Goal: Task Accomplishment & Management: Manage account settings

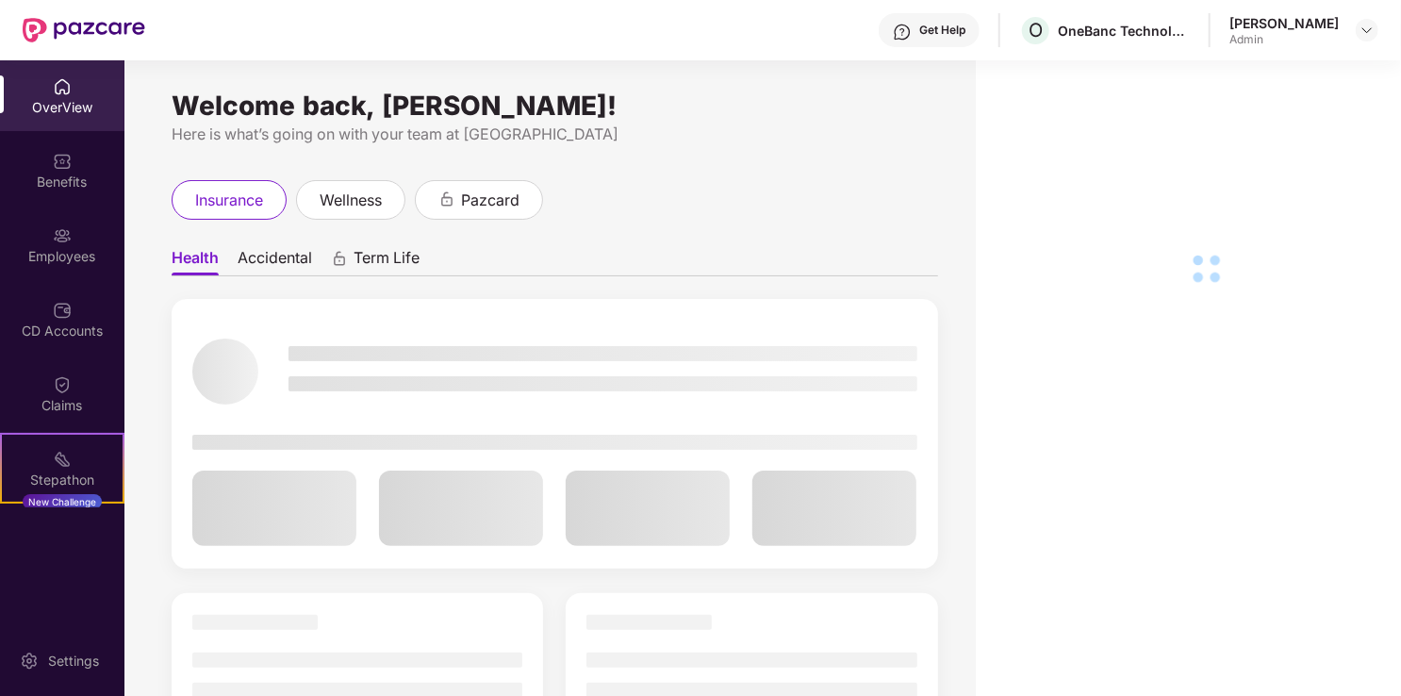
click at [45, 242] on div "Employees" at bounding box center [62, 244] width 124 height 71
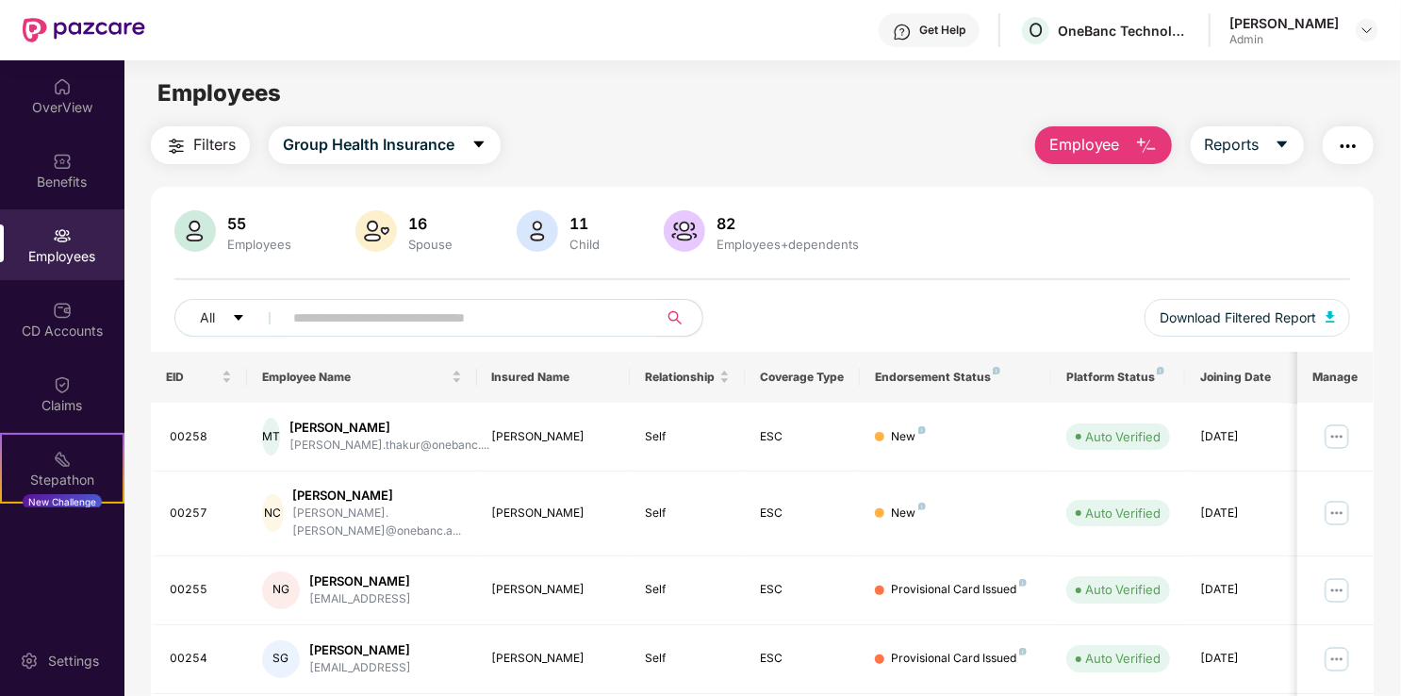
click at [351, 324] on input "text" at bounding box center [462, 318] width 339 height 28
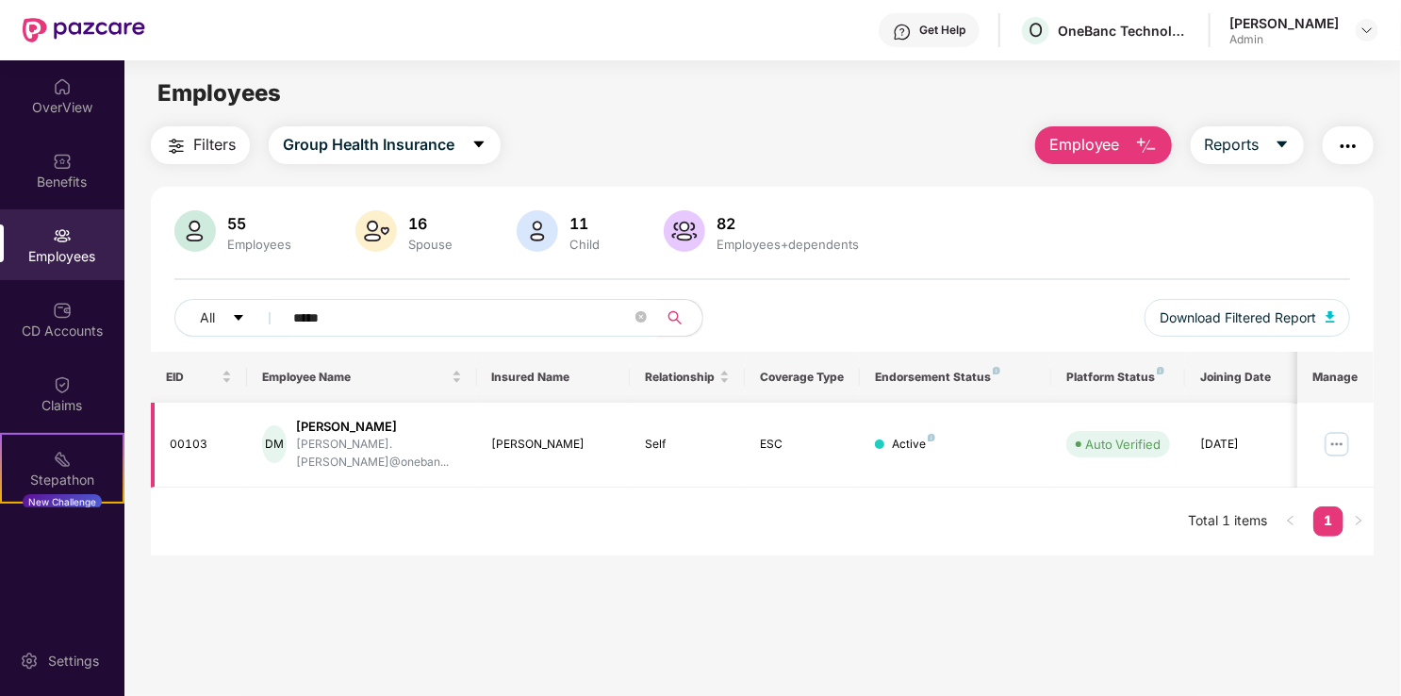
type input "*****"
drag, startPoint x: 215, startPoint y: 434, endPoint x: 158, endPoint y: 439, distance: 56.9
click at [158, 439] on td "00103" at bounding box center [199, 445] width 96 height 85
copy div "00103"
click at [354, 322] on input "*****" at bounding box center [462, 318] width 339 height 28
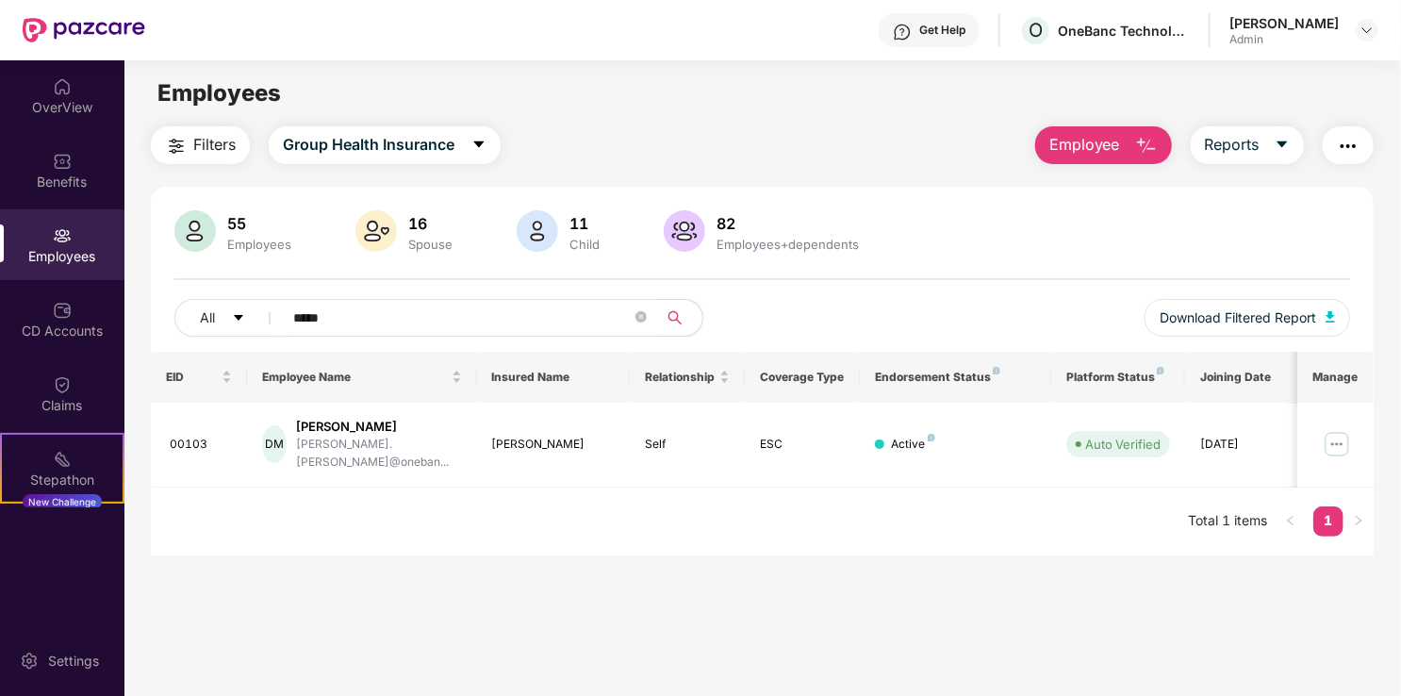
drag, startPoint x: 369, startPoint y: 322, endPoint x: 279, endPoint y: 326, distance: 89.7
click at [279, 326] on span "*****" at bounding box center [464, 318] width 387 height 38
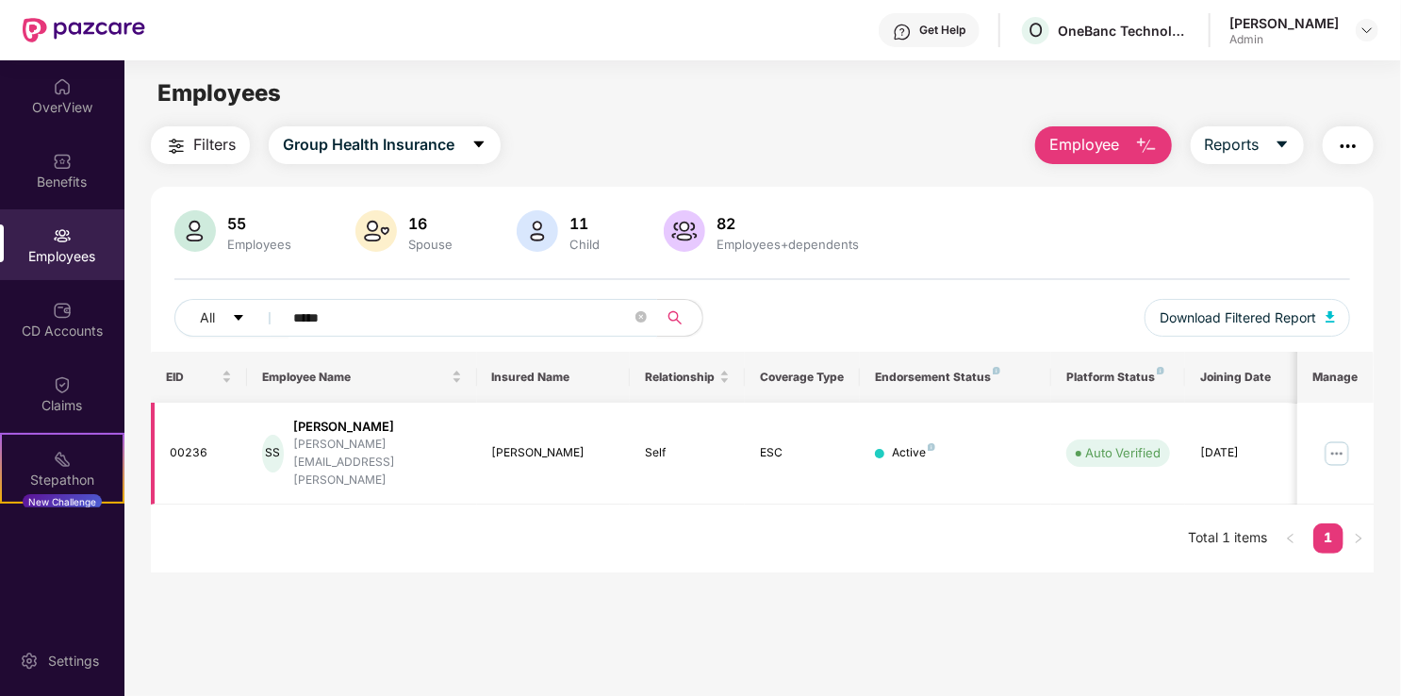
type input "*****"
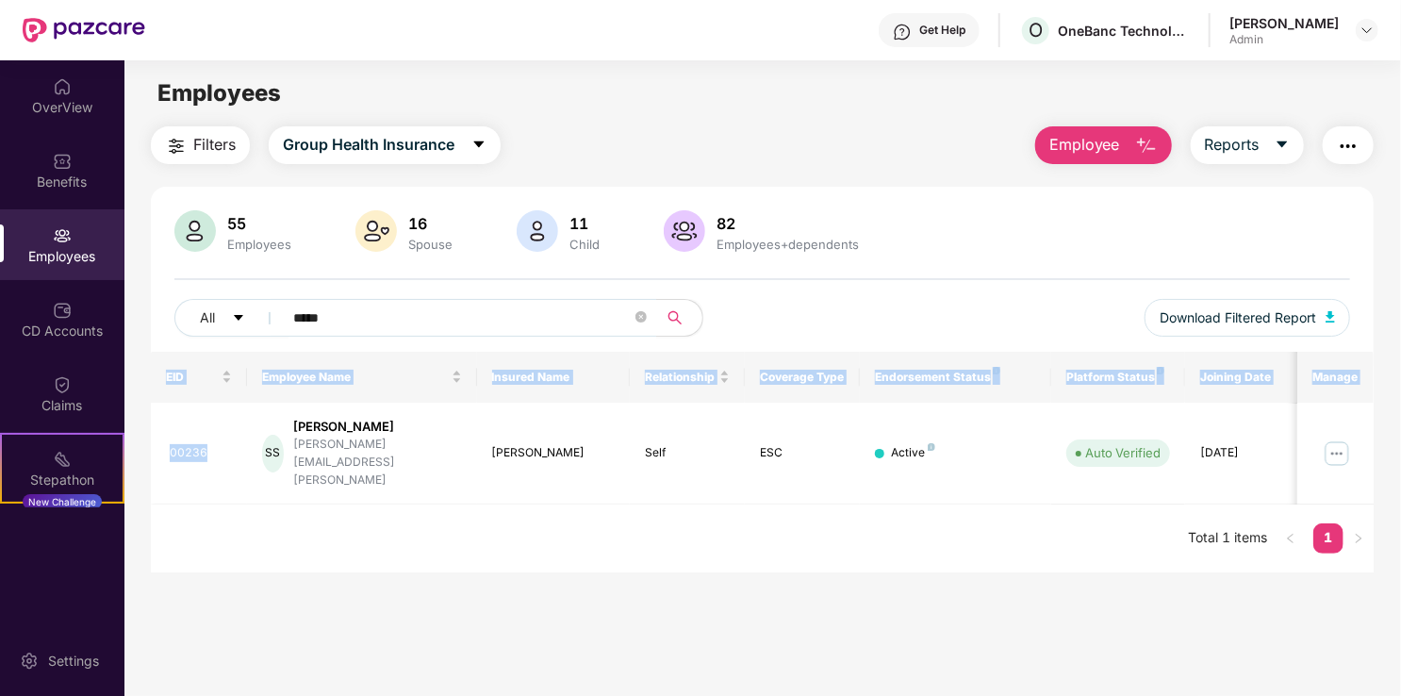
drag, startPoint x: 220, startPoint y: 440, endPoint x: 140, endPoint y: 446, distance: 80.3
click at [140, 446] on div "Filters Group Health Insurance Employee Reports 55 Employees 16 Spouse 11 Child…" at bounding box center [762, 349] width 1276 height 447
copy table "EID Employee Name Insured Name Relationship Coverage Type Endorsement Status Pl…"
drag, startPoint x: 140, startPoint y: 446, endPoint x: 234, endPoint y: 491, distance: 104.6
click at [234, 491] on div "EID Employee Name Insured Name Relationship Coverage Type Endorsement Status Pl…" at bounding box center [762, 463] width 1223 height 222
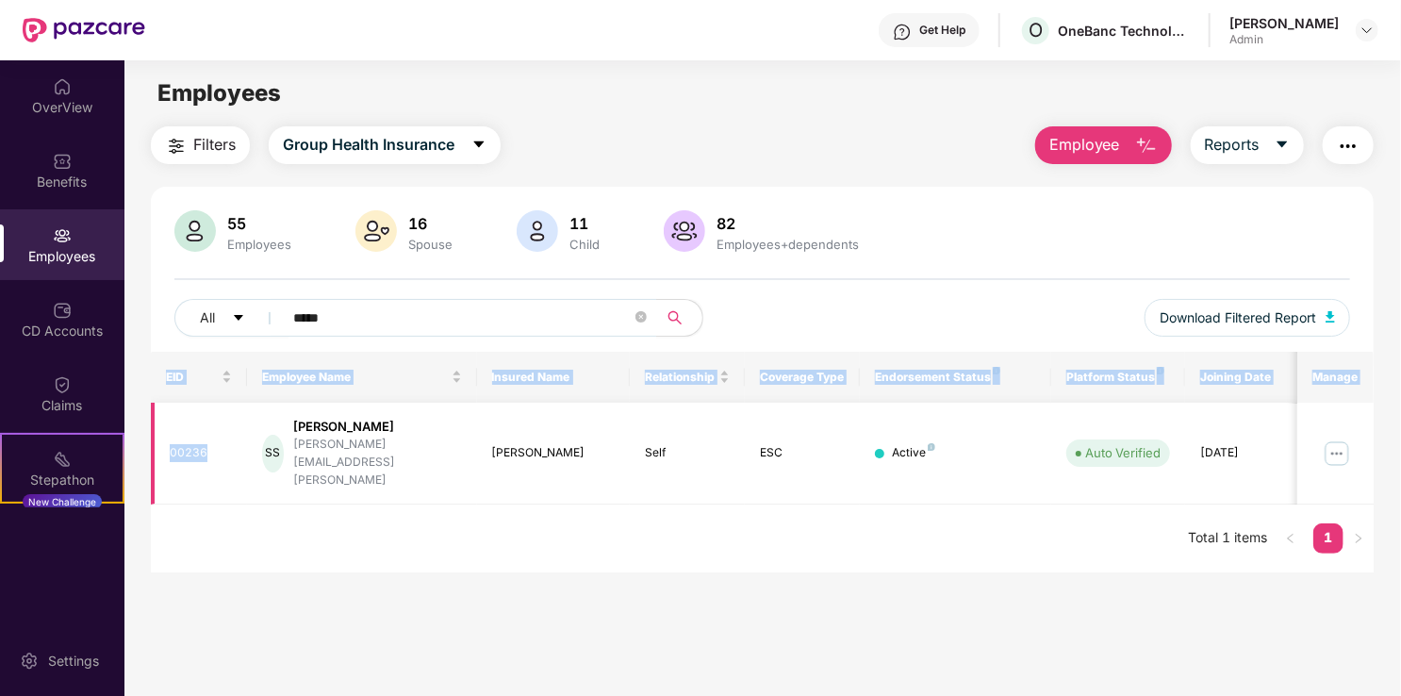
click at [211, 444] on div "00236" at bounding box center [201, 453] width 62 height 18
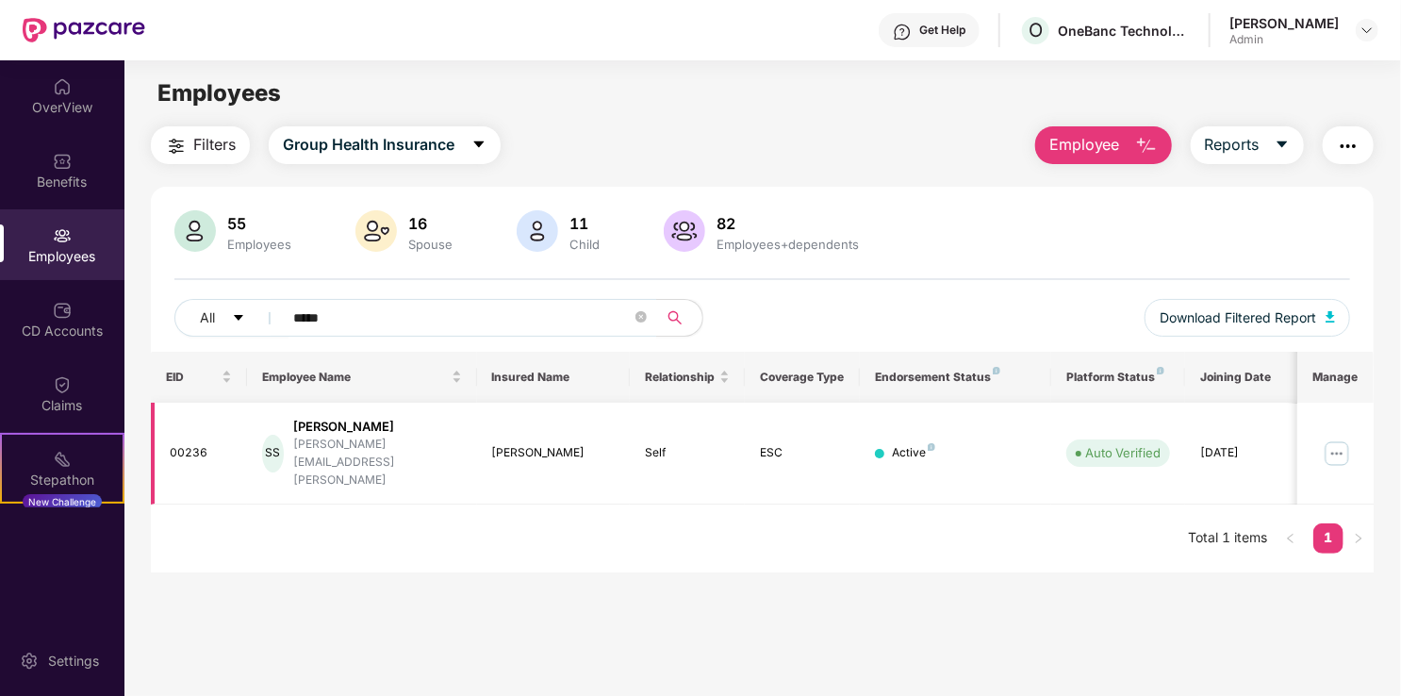
click at [226, 451] on td "00236" at bounding box center [199, 454] width 96 height 103
click at [1117, 147] on span "Employee" at bounding box center [1084, 145] width 71 height 24
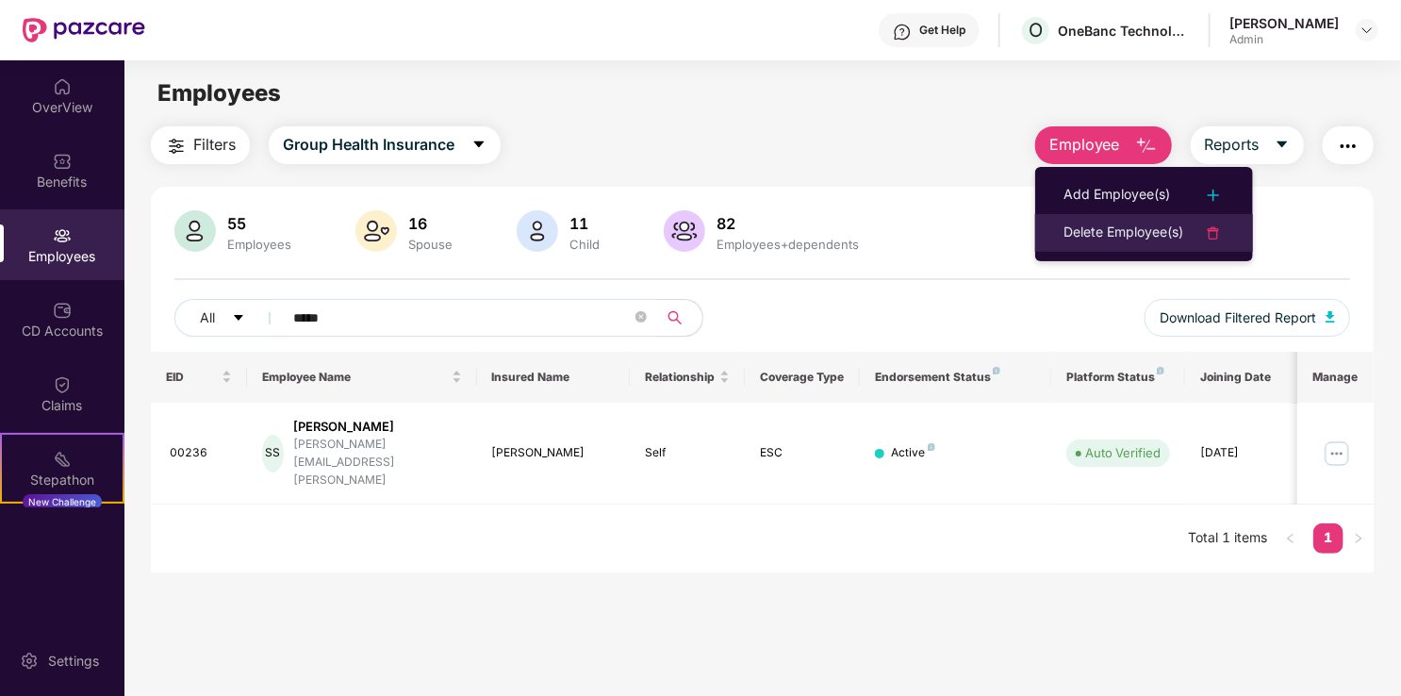
click at [1122, 224] on div "Delete Employee(s)" at bounding box center [1124, 233] width 120 height 23
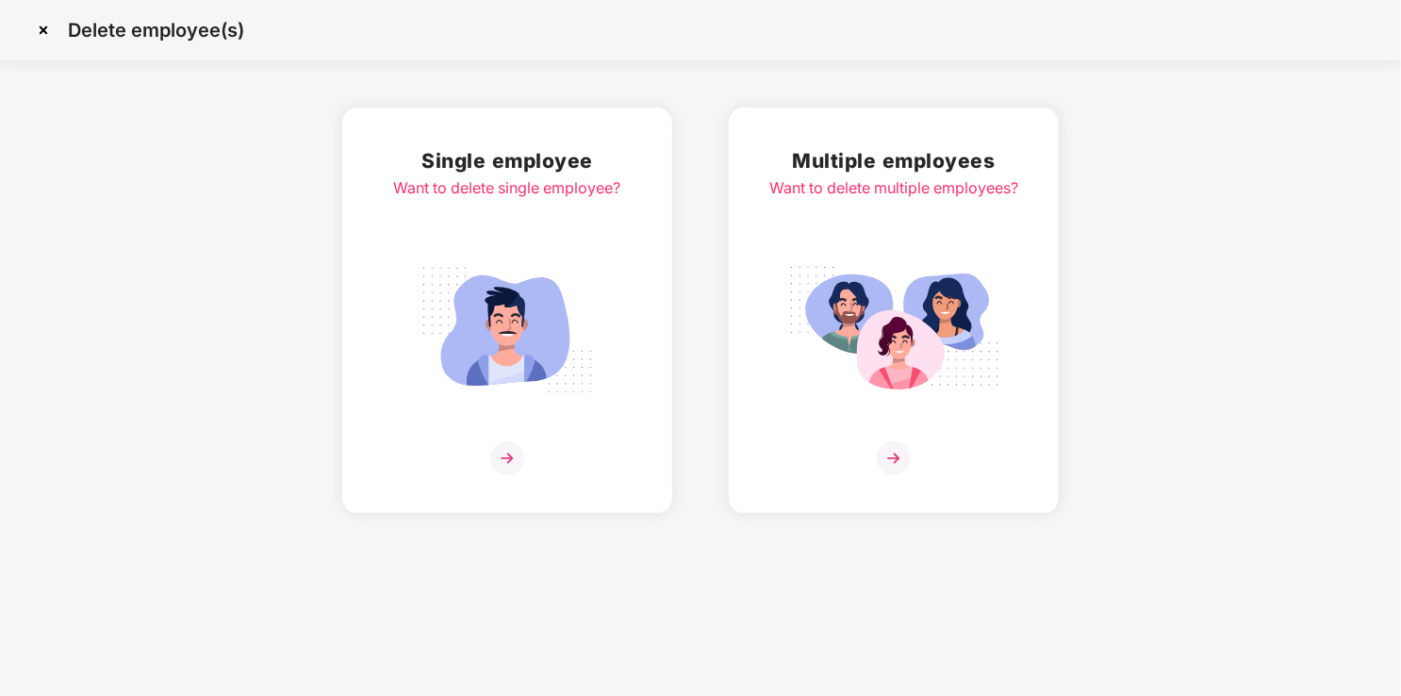
click at [554, 269] on img at bounding box center [507, 329] width 211 height 147
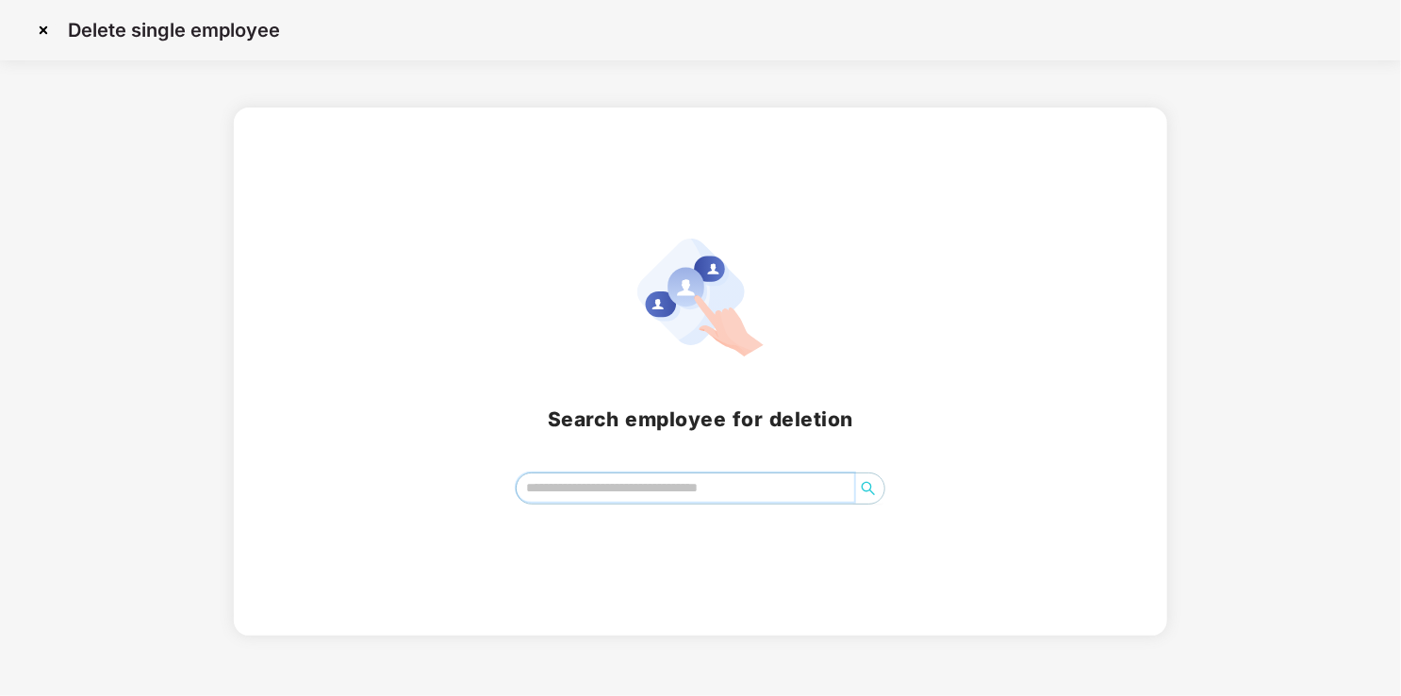
click at [590, 492] on input "search" at bounding box center [686, 487] width 339 height 28
click at [874, 486] on icon "search" at bounding box center [868, 488] width 15 height 15
type input "*"
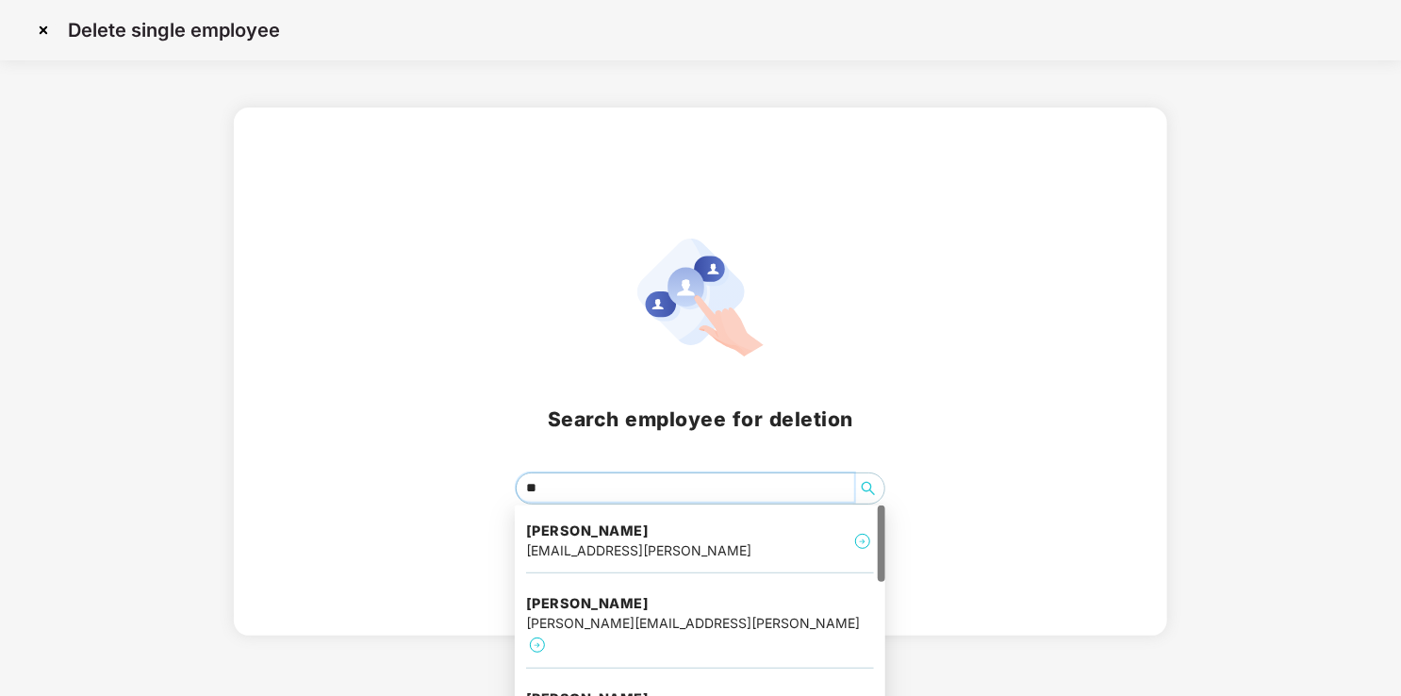
type input "***"
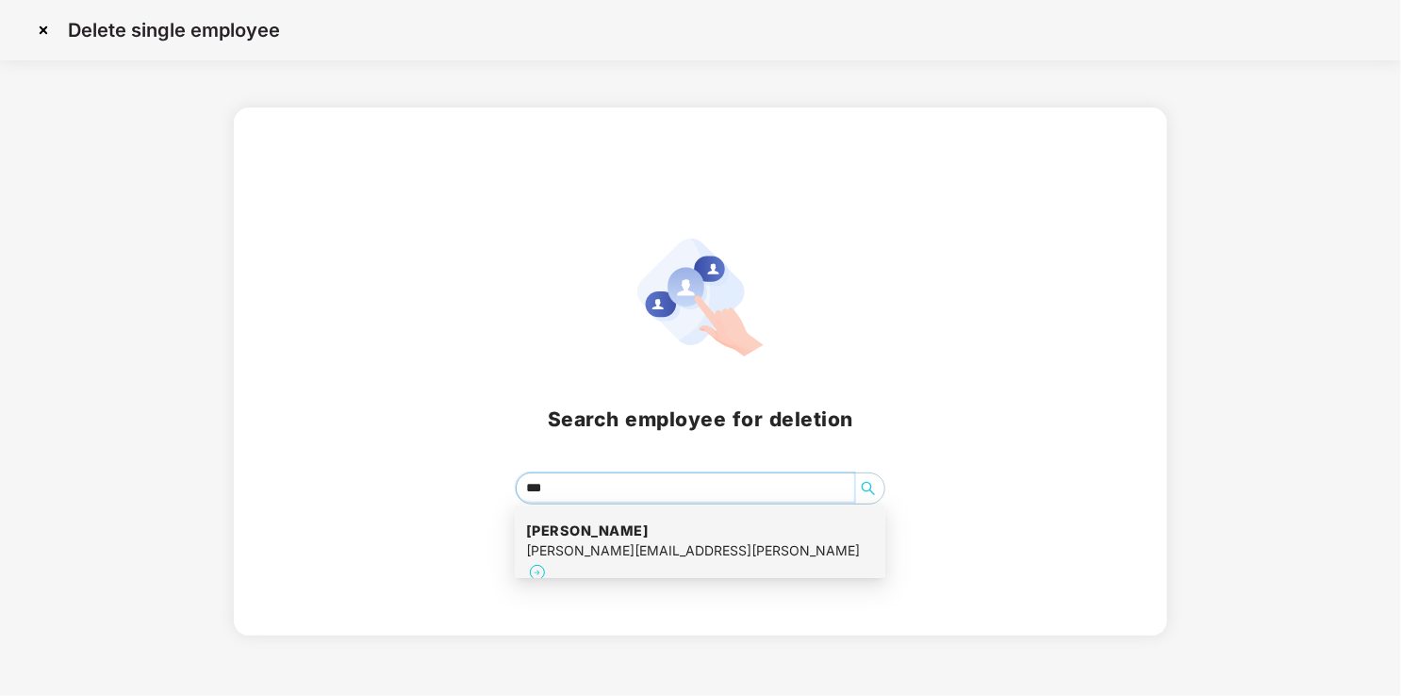
click at [713, 550] on div "[PERSON_NAME] [PERSON_NAME][EMAIL_ADDRESS][PERSON_NAME]" at bounding box center [700, 553] width 348 height 86
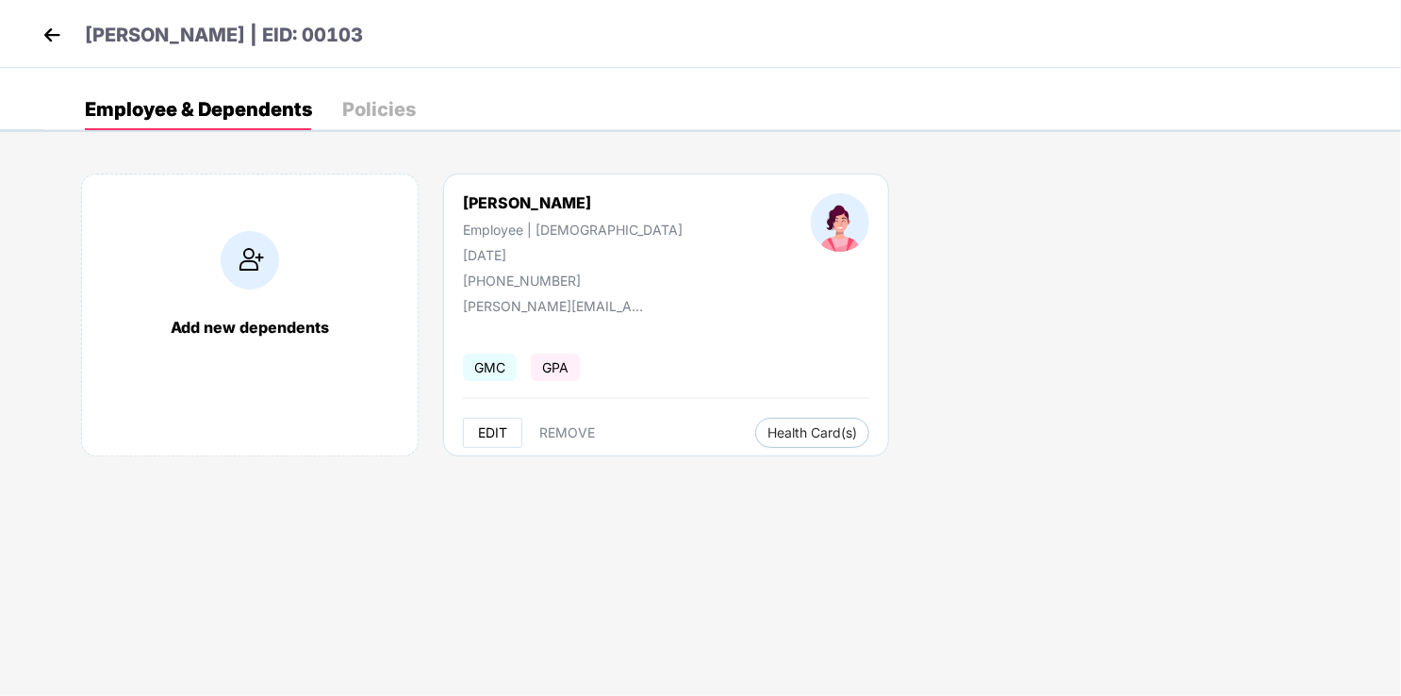
click at [500, 431] on span "EDIT" at bounding box center [492, 432] width 29 height 15
select select "******"
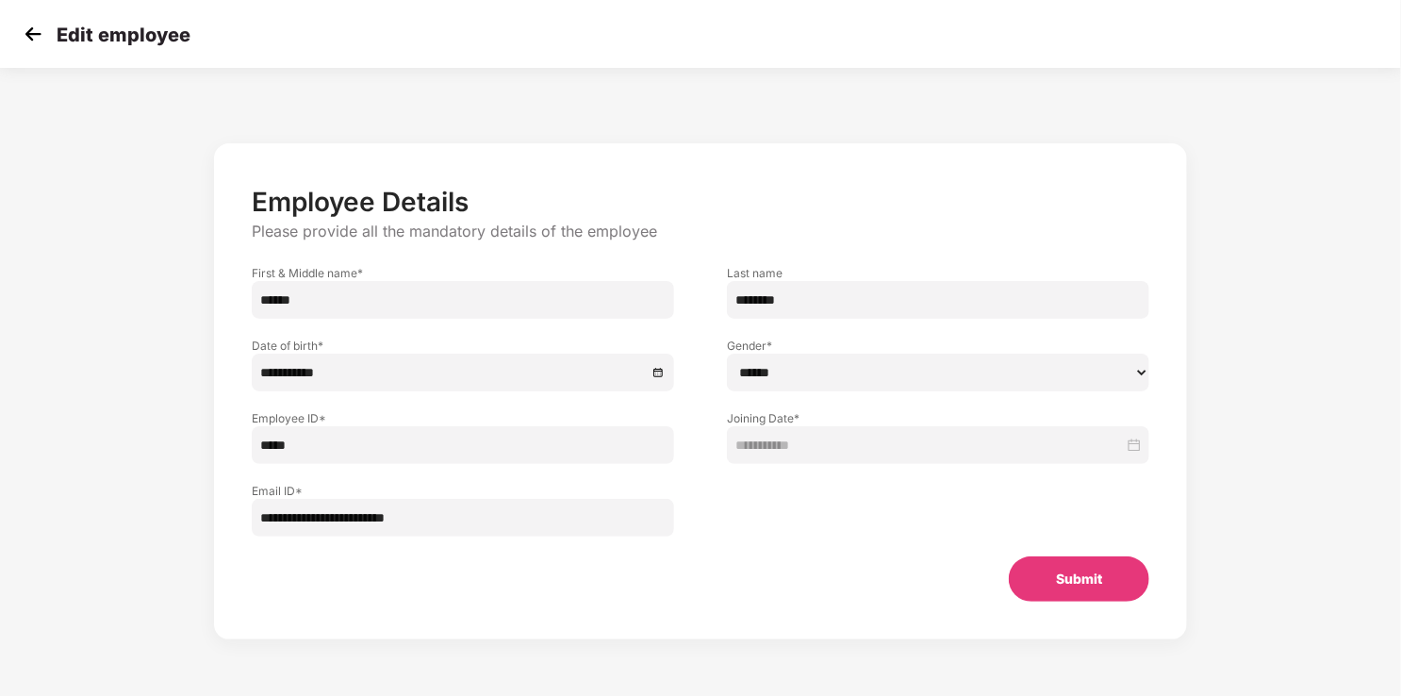
click at [29, 28] on img at bounding box center [33, 34] width 28 height 28
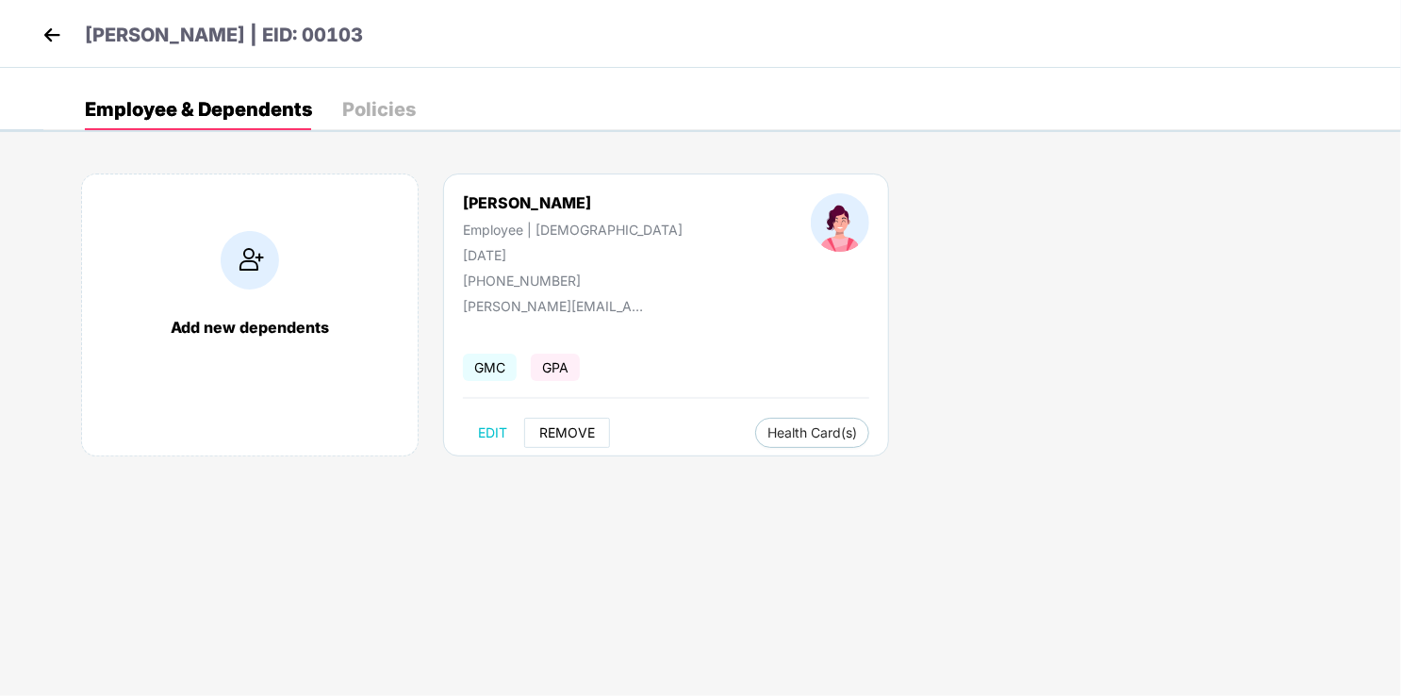
click at [585, 434] on span "REMOVE" at bounding box center [567, 432] width 56 height 15
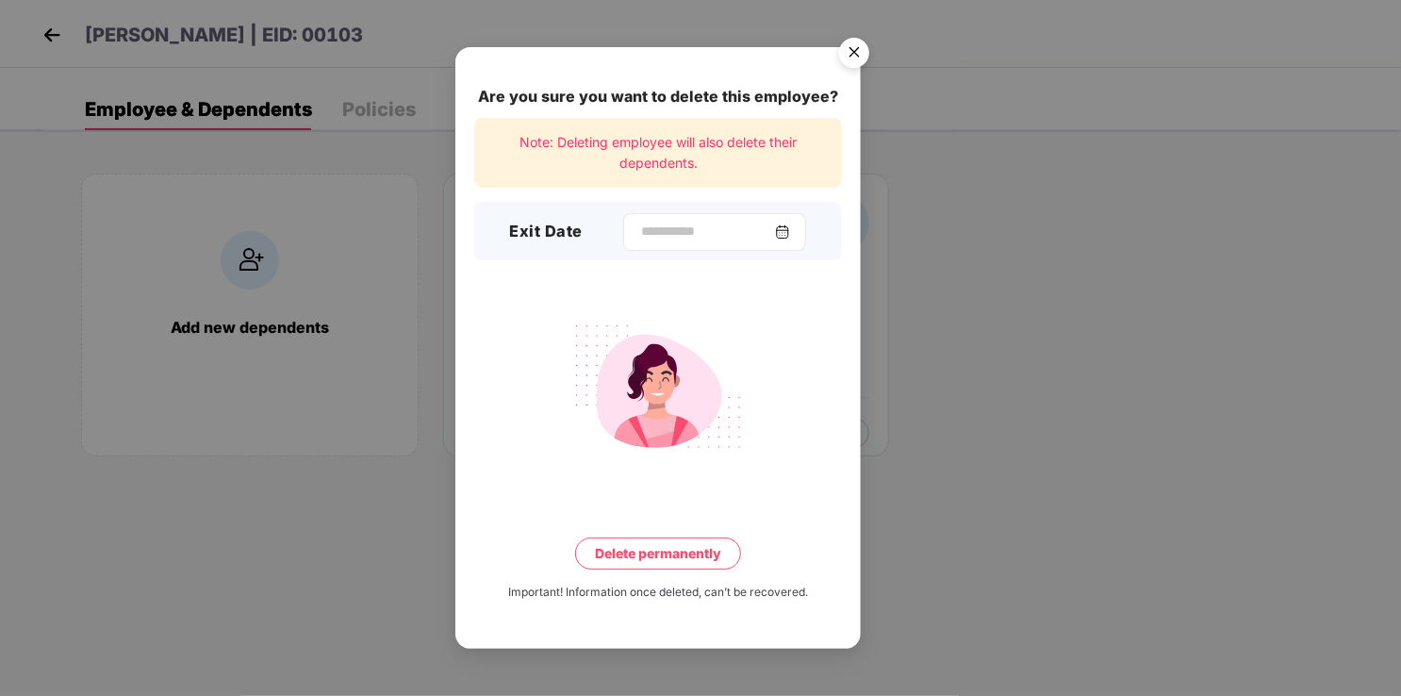
click at [790, 235] on img at bounding box center [782, 231] width 15 height 15
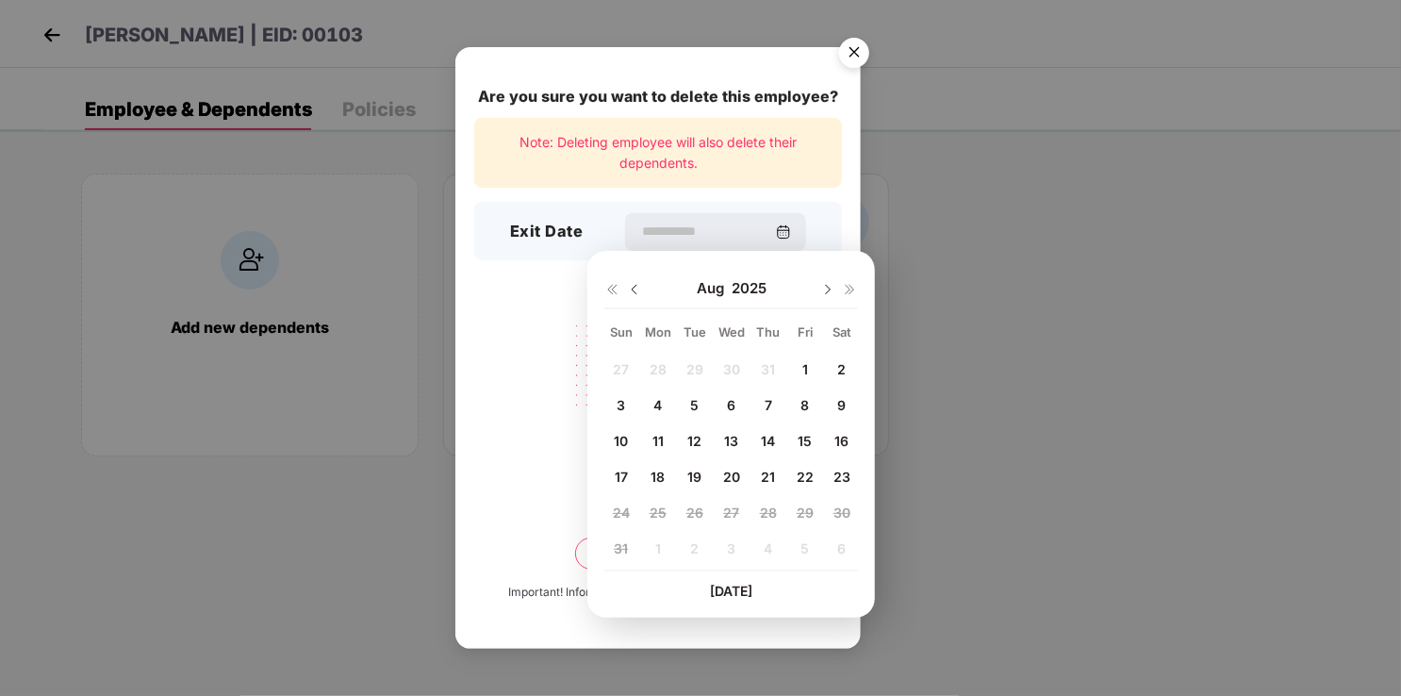
click at [845, 474] on span "23" at bounding box center [842, 477] width 17 height 16
type input "**********"
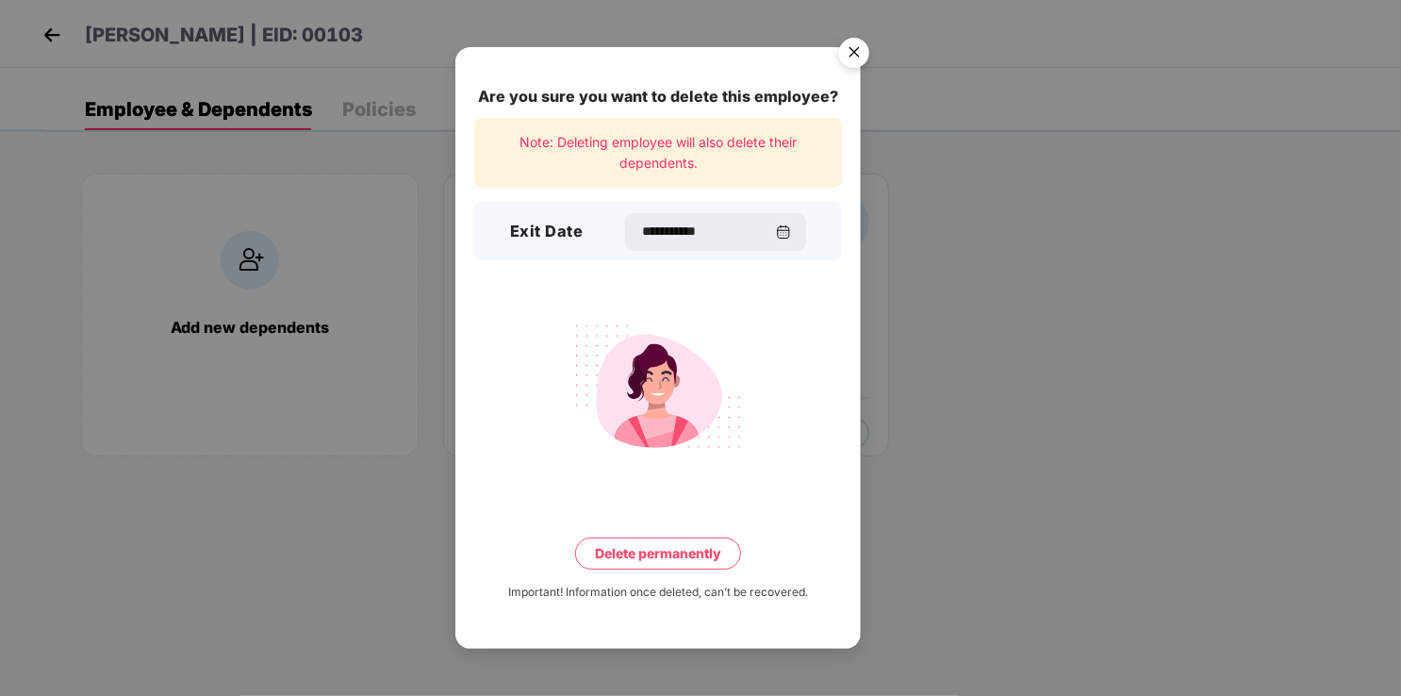
click at [660, 556] on button "Delete permanently" at bounding box center [658, 553] width 166 height 32
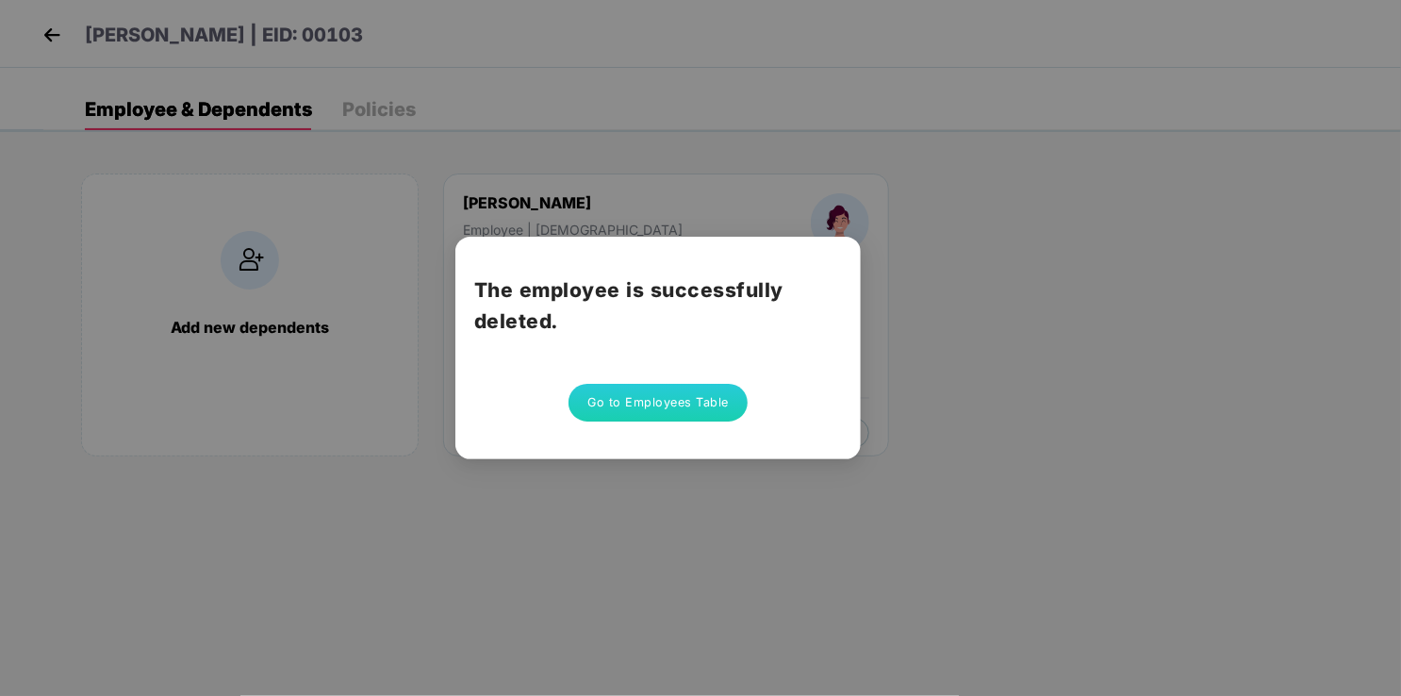
click at [650, 409] on button "Go to Employees Table" at bounding box center [658, 403] width 179 height 38
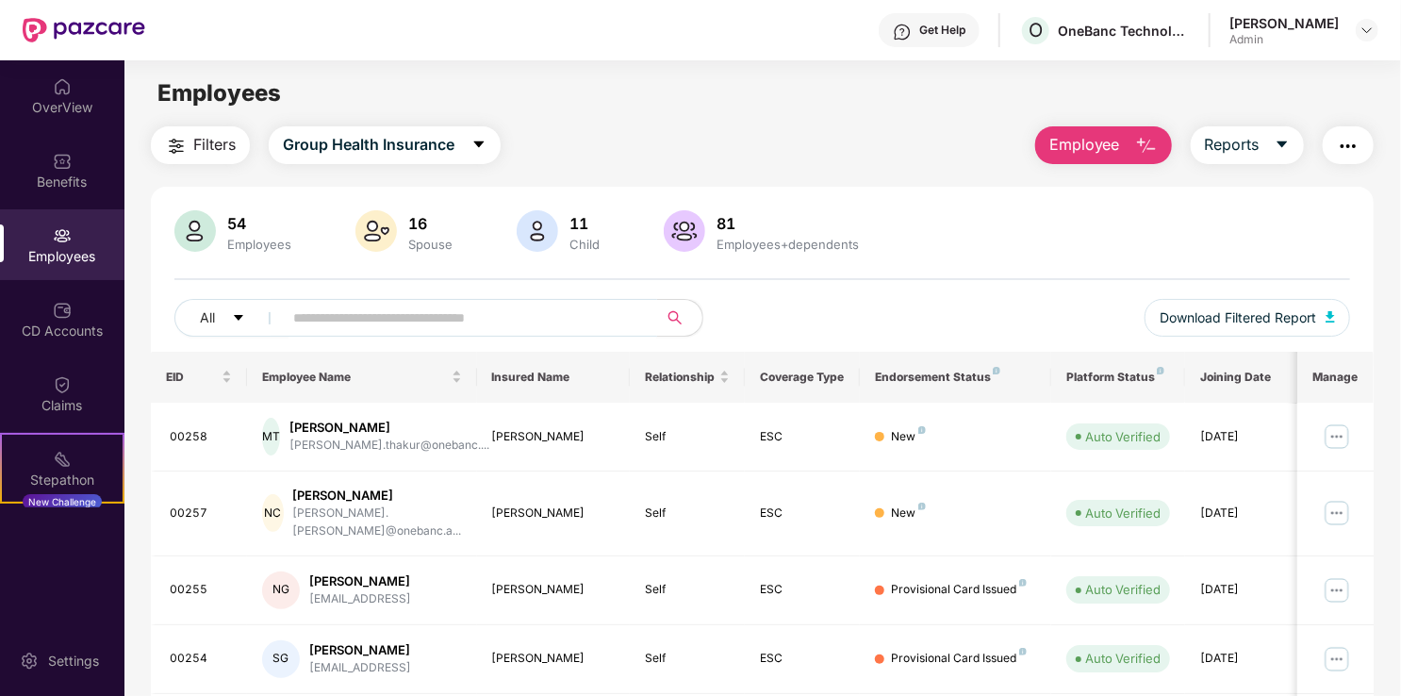
click at [336, 311] on input "text" at bounding box center [462, 318] width 339 height 28
click at [1079, 149] on span "Employee" at bounding box center [1084, 145] width 71 height 24
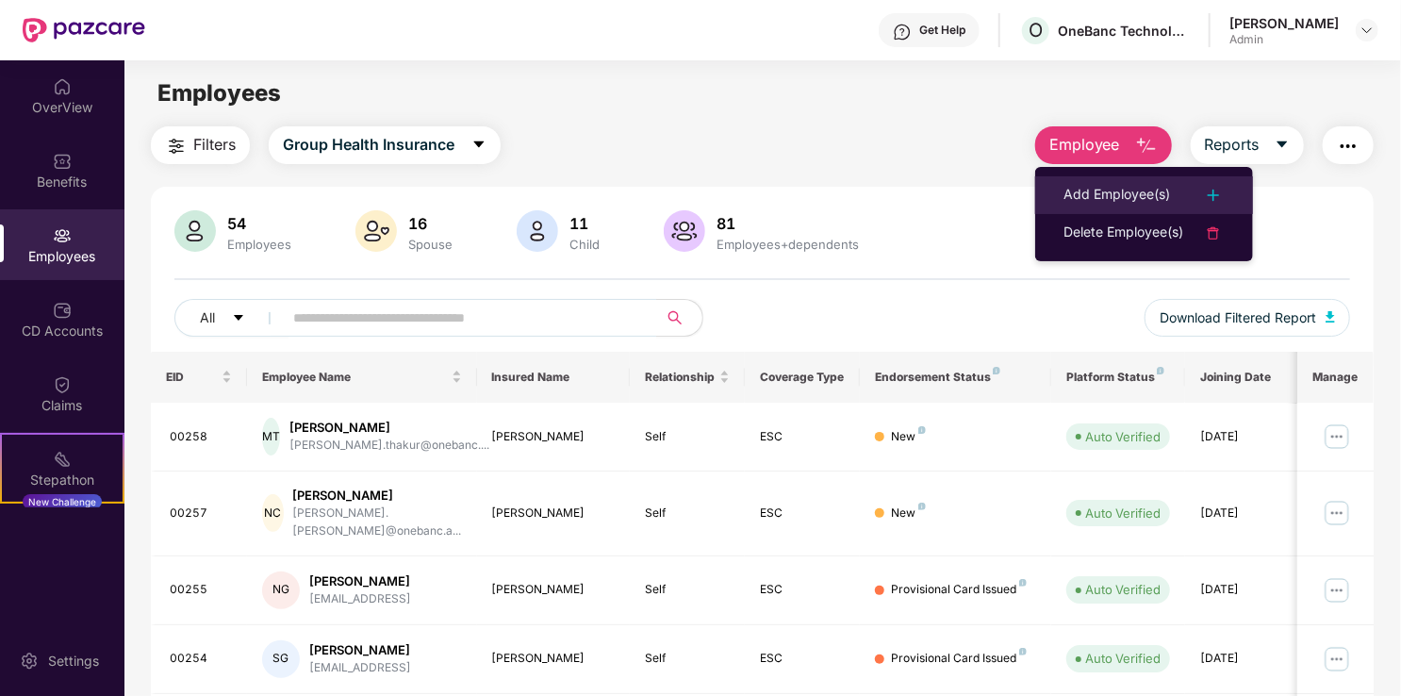
click at [1109, 191] on div "Add Employee(s)" at bounding box center [1117, 195] width 107 height 23
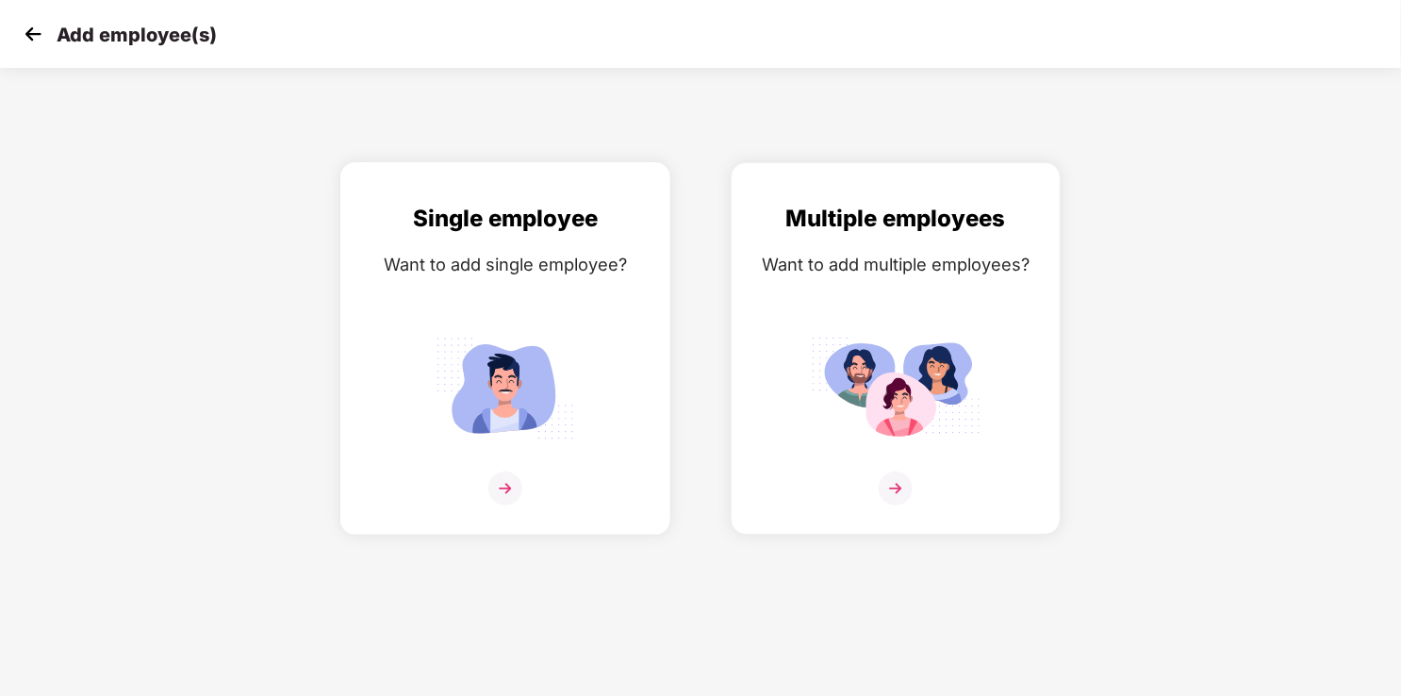
click at [593, 312] on div "Single employee Want to add single employee?" at bounding box center [505, 365] width 290 height 328
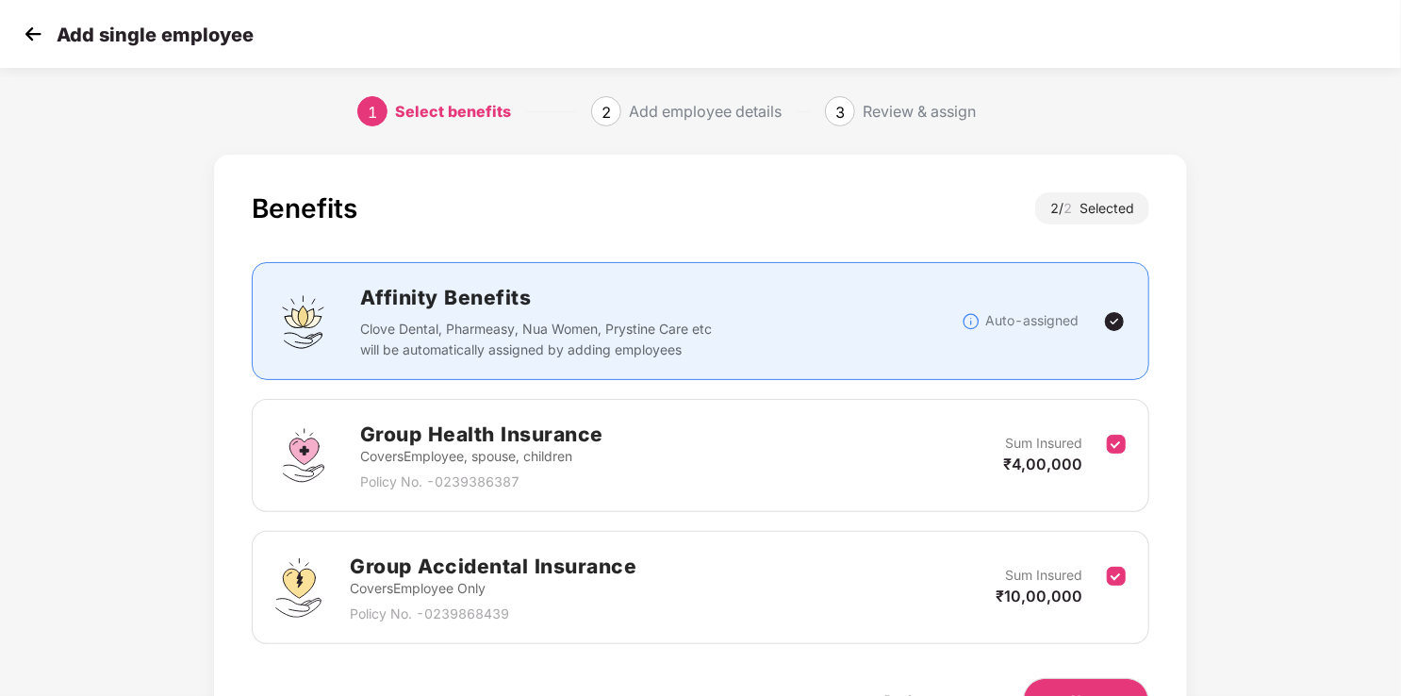
scroll to position [110, 0]
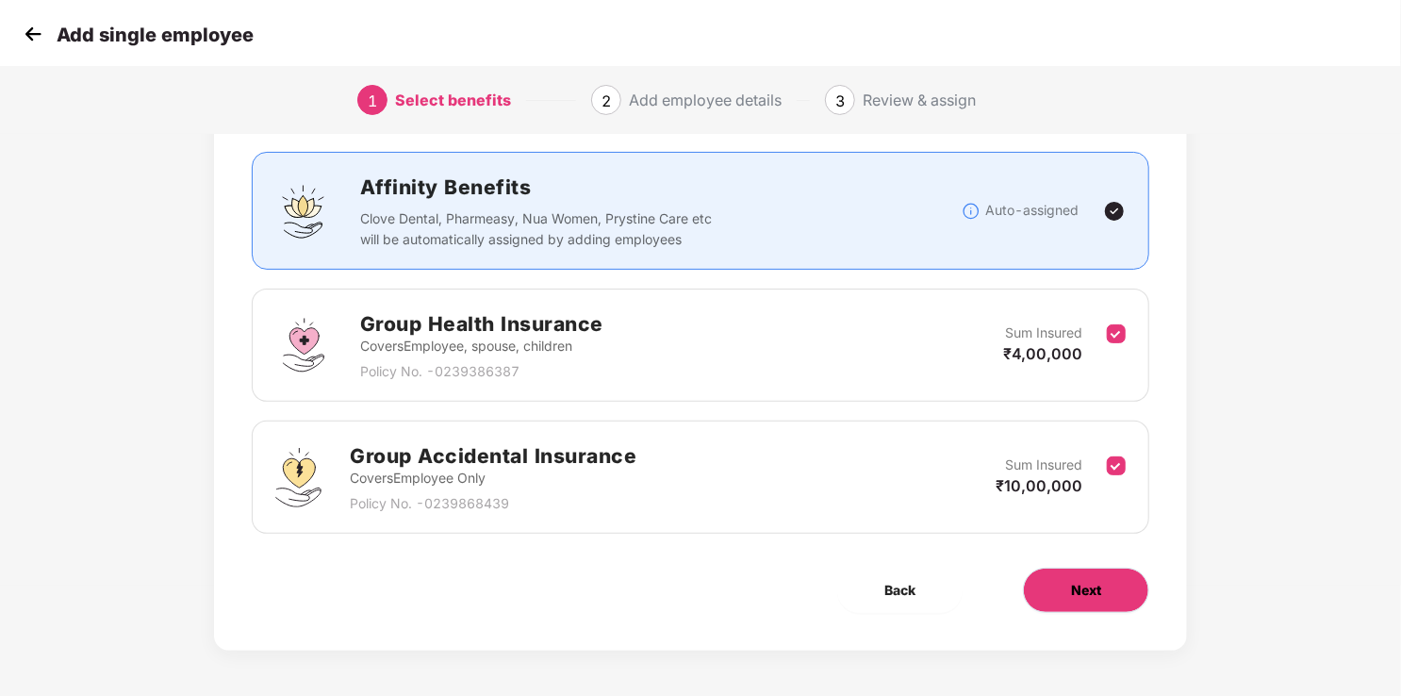
click at [1124, 586] on button "Next" at bounding box center [1086, 590] width 126 height 45
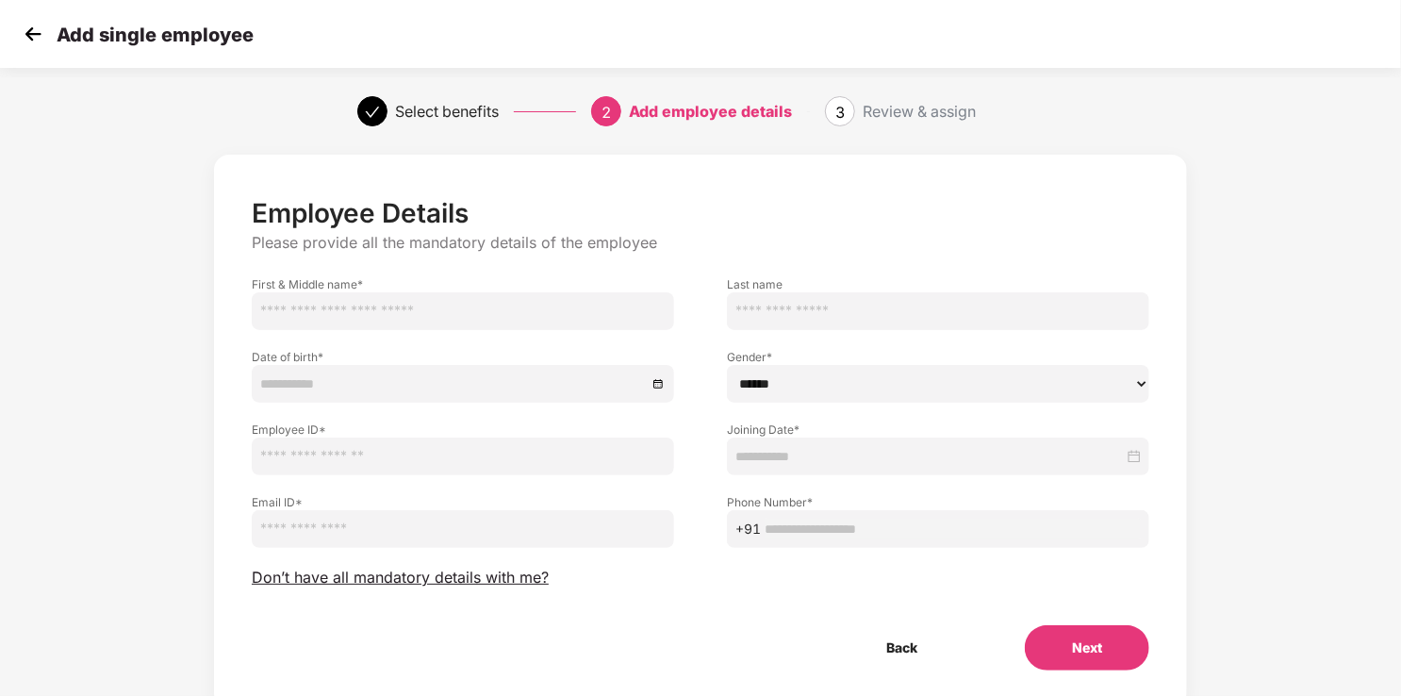
click at [34, 29] on img at bounding box center [33, 34] width 28 height 28
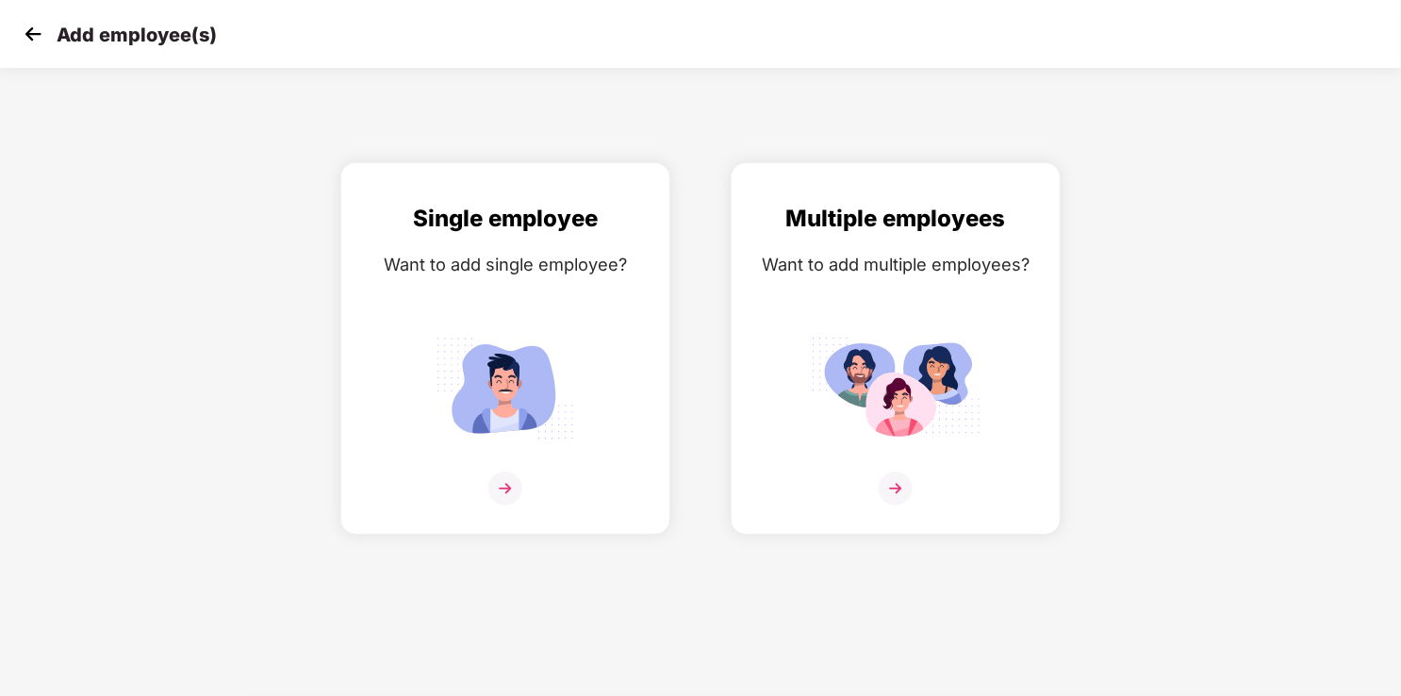
click at [36, 39] on img at bounding box center [33, 34] width 28 height 28
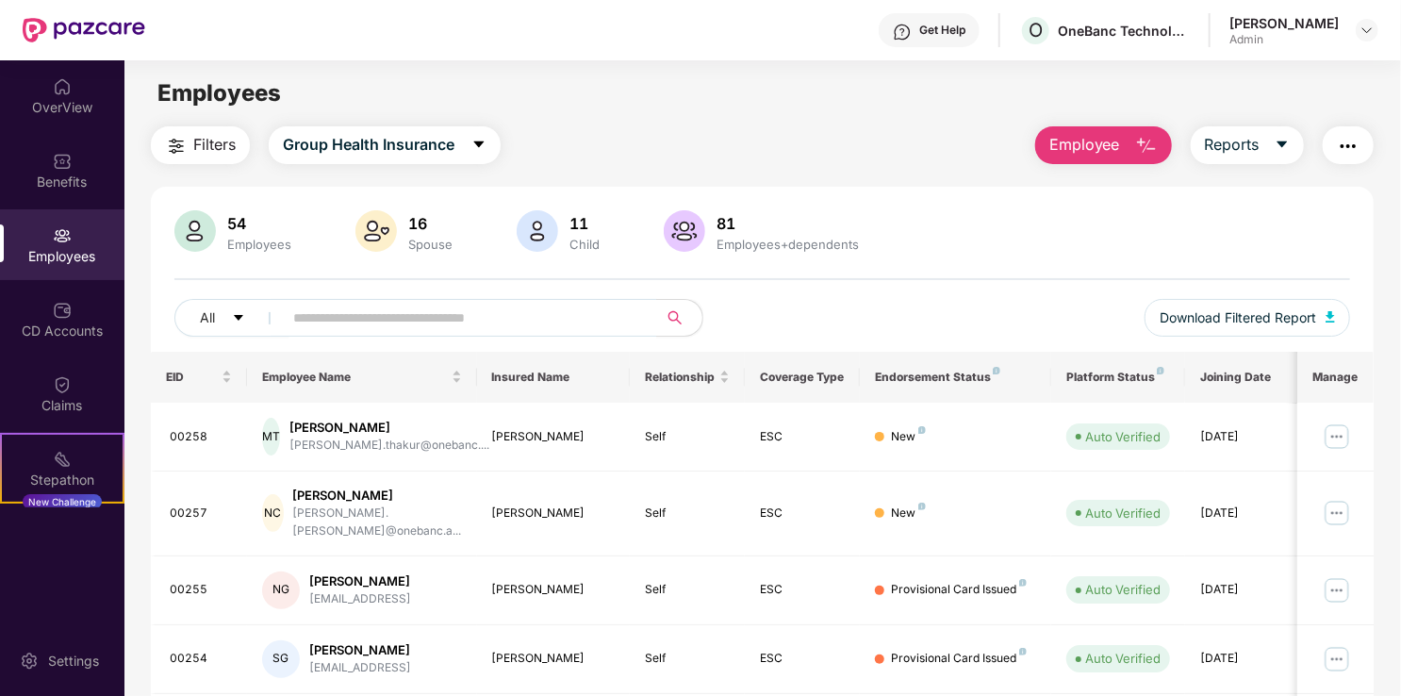
click at [1111, 140] on span "Employee" at bounding box center [1084, 145] width 71 height 24
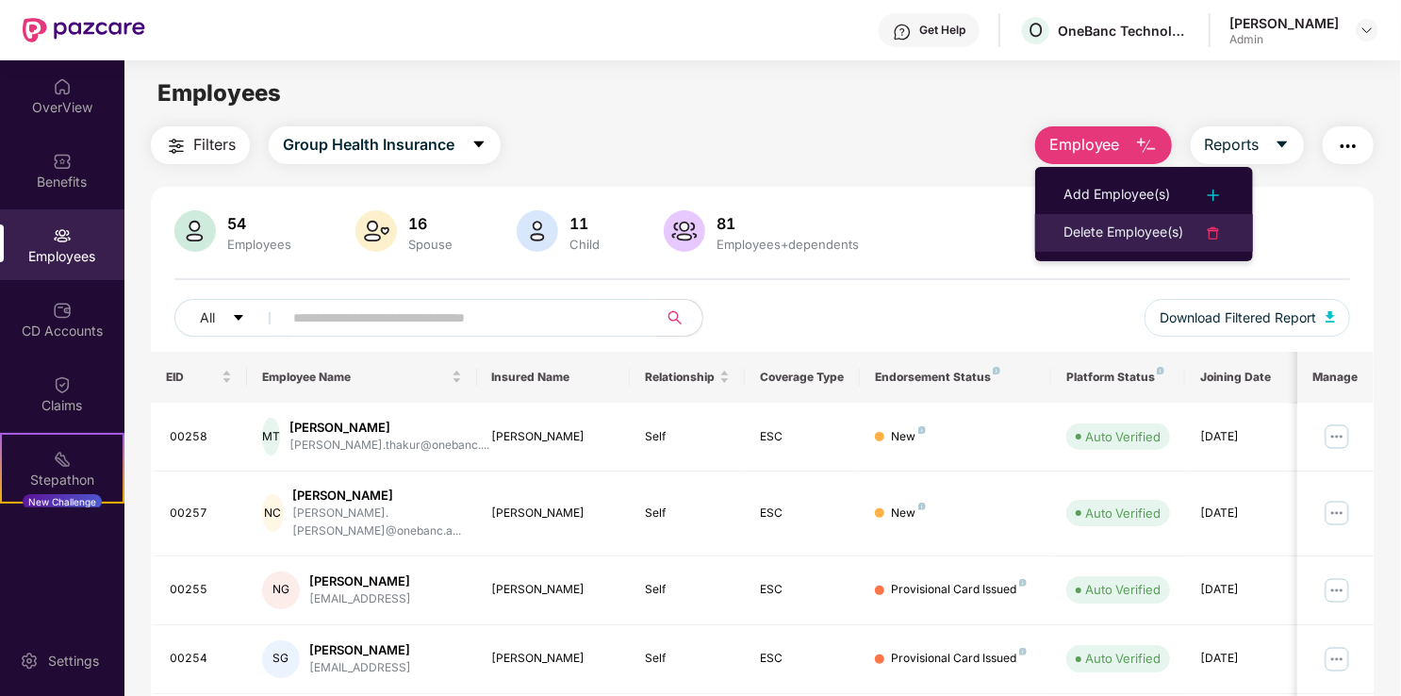
click at [1124, 232] on div "Delete Employee(s)" at bounding box center [1124, 233] width 120 height 23
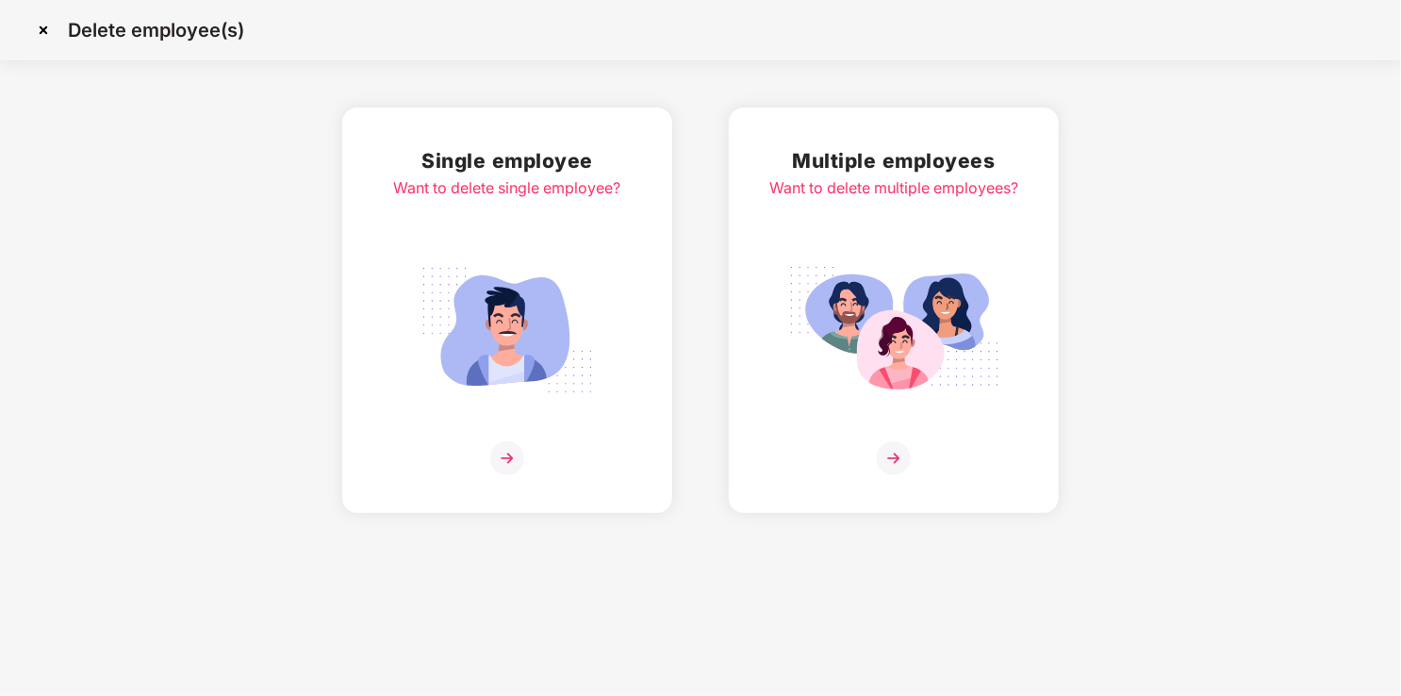
click at [433, 271] on img at bounding box center [507, 329] width 211 height 147
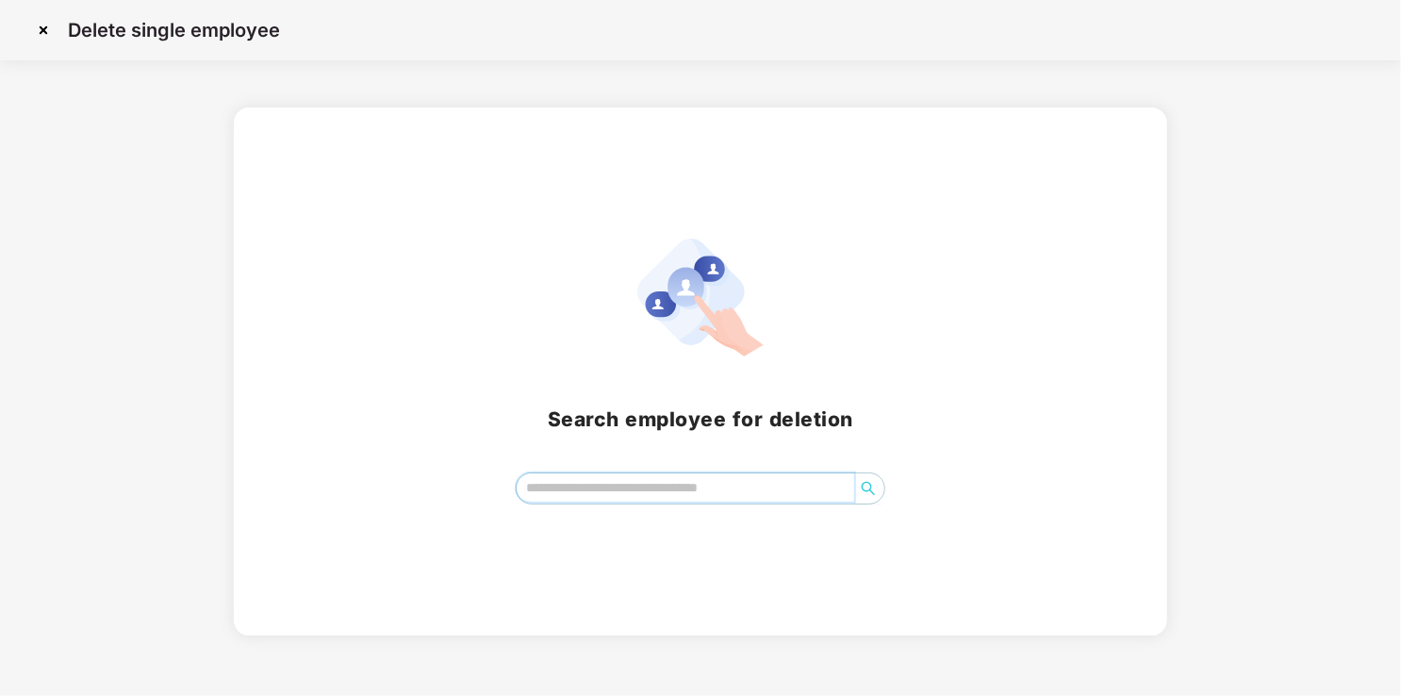
click at [605, 487] on input "search" at bounding box center [686, 487] width 339 height 28
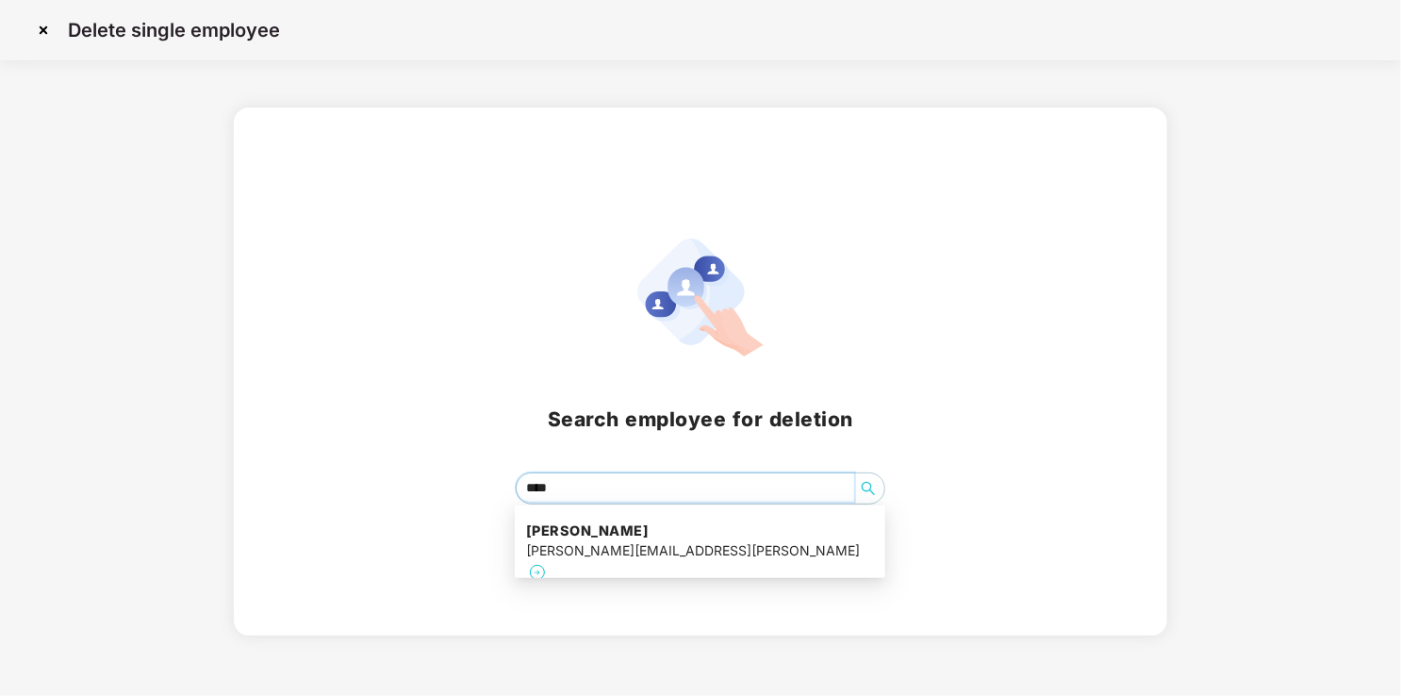
type input "*****"
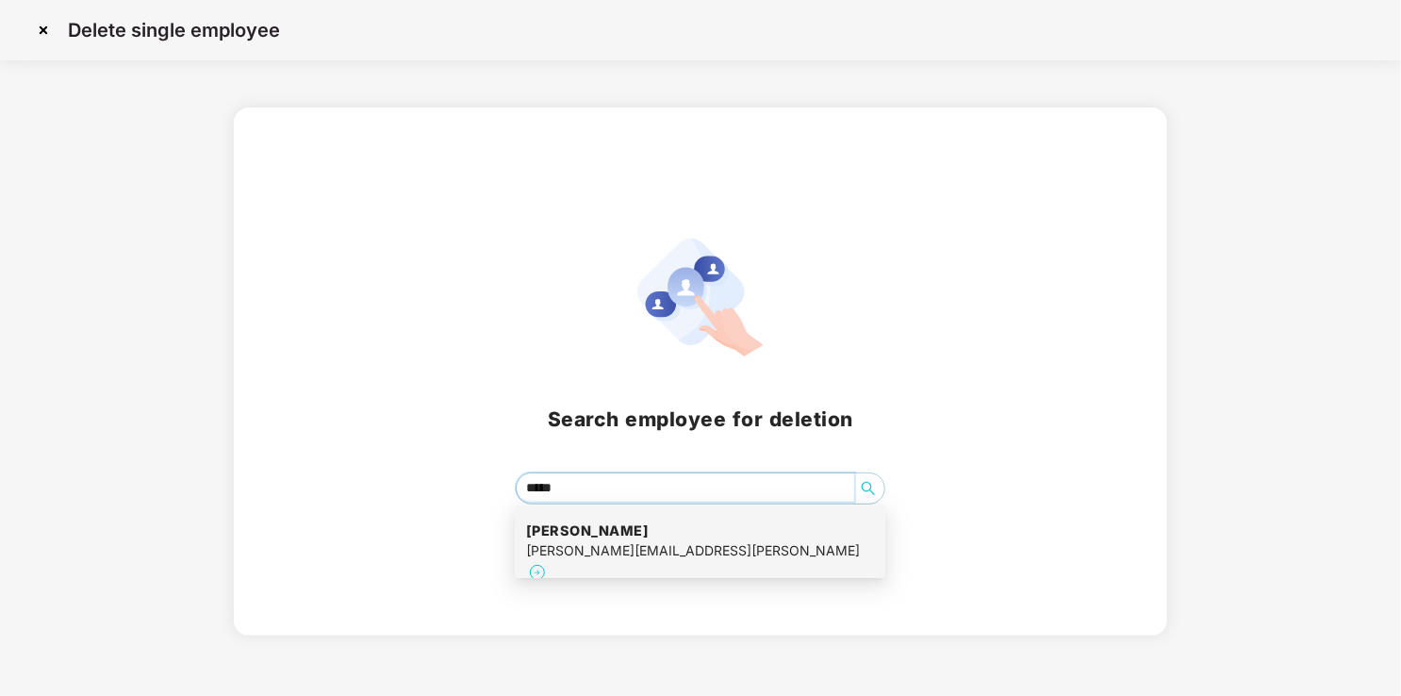
click at [735, 545] on div "[PERSON_NAME] [PERSON_NAME][EMAIL_ADDRESS][PERSON_NAME]" at bounding box center [700, 553] width 348 height 86
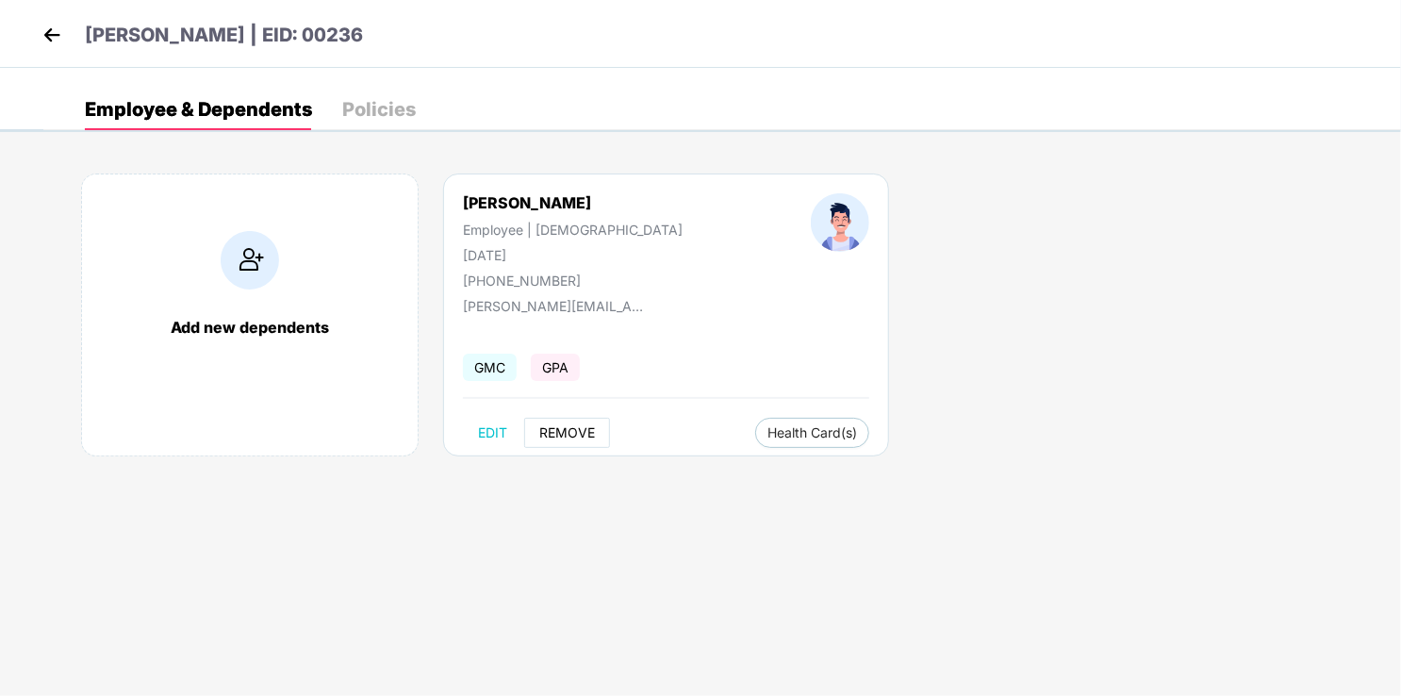
click at [568, 438] on span "REMOVE" at bounding box center [567, 432] width 56 height 15
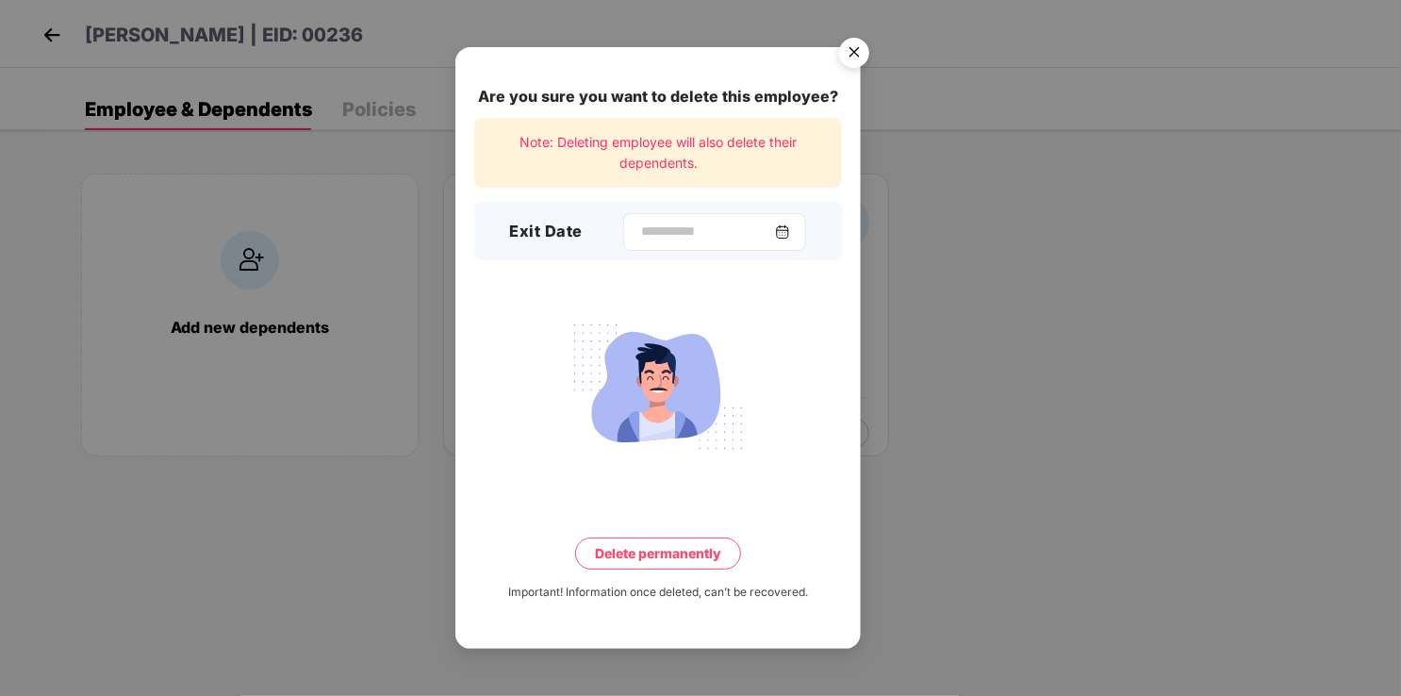
click at [790, 231] on img at bounding box center [782, 231] width 15 height 15
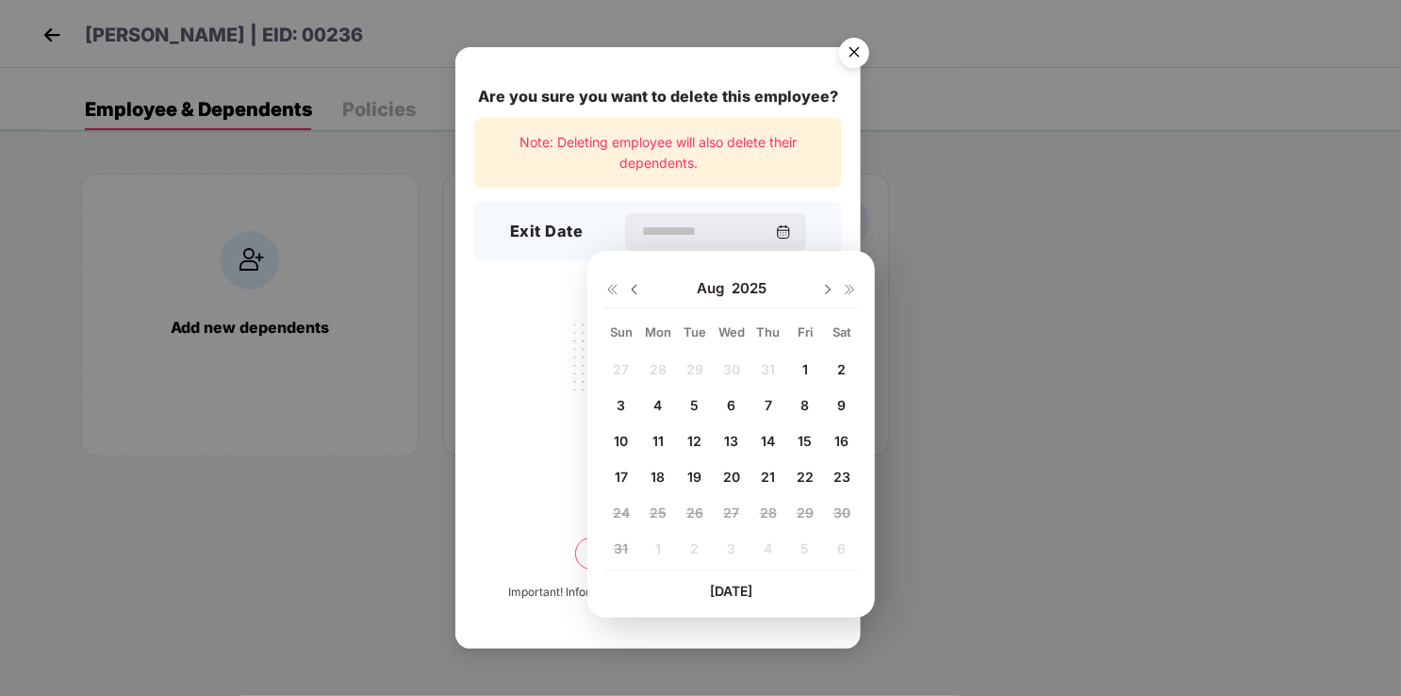
click at [851, 474] on div "23" at bounding box center [842, 476] width 28 height 28
type input "**********"
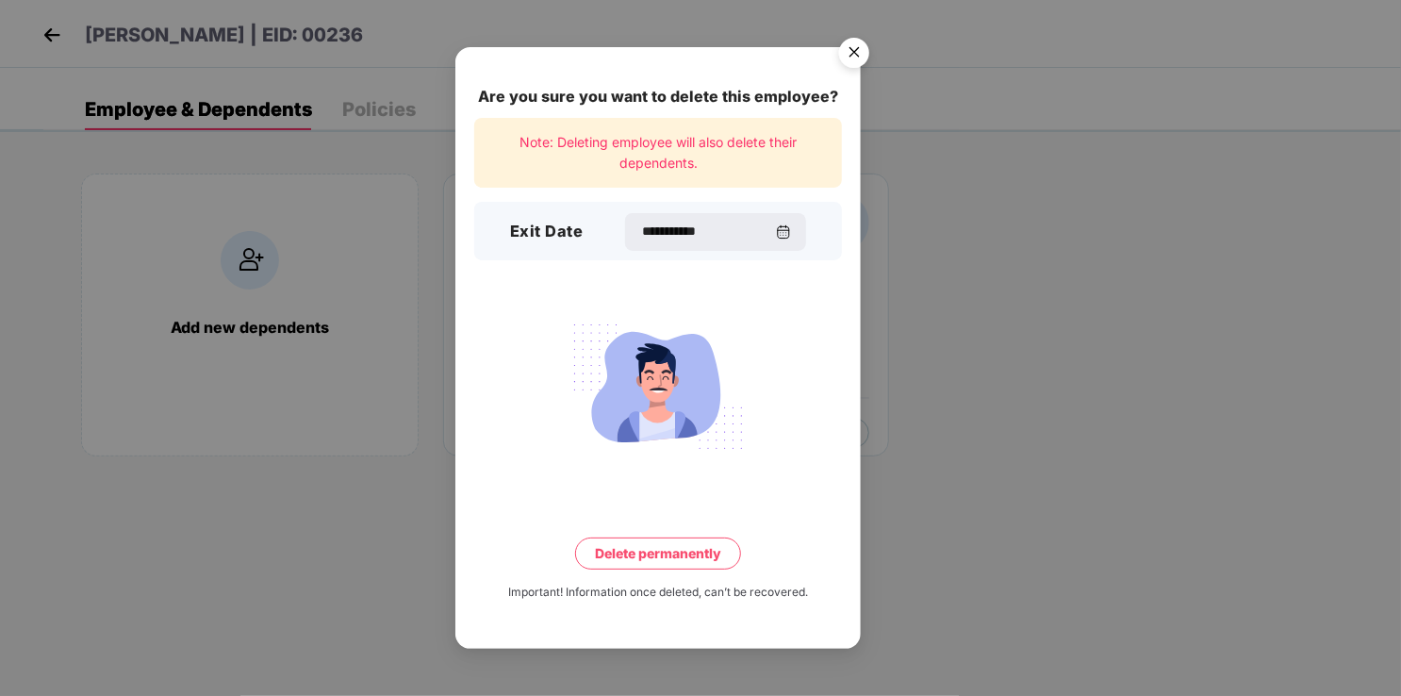
click at [661, 557] on button "Delete permanently" at bounding box center [658, 553] width 166 height 32
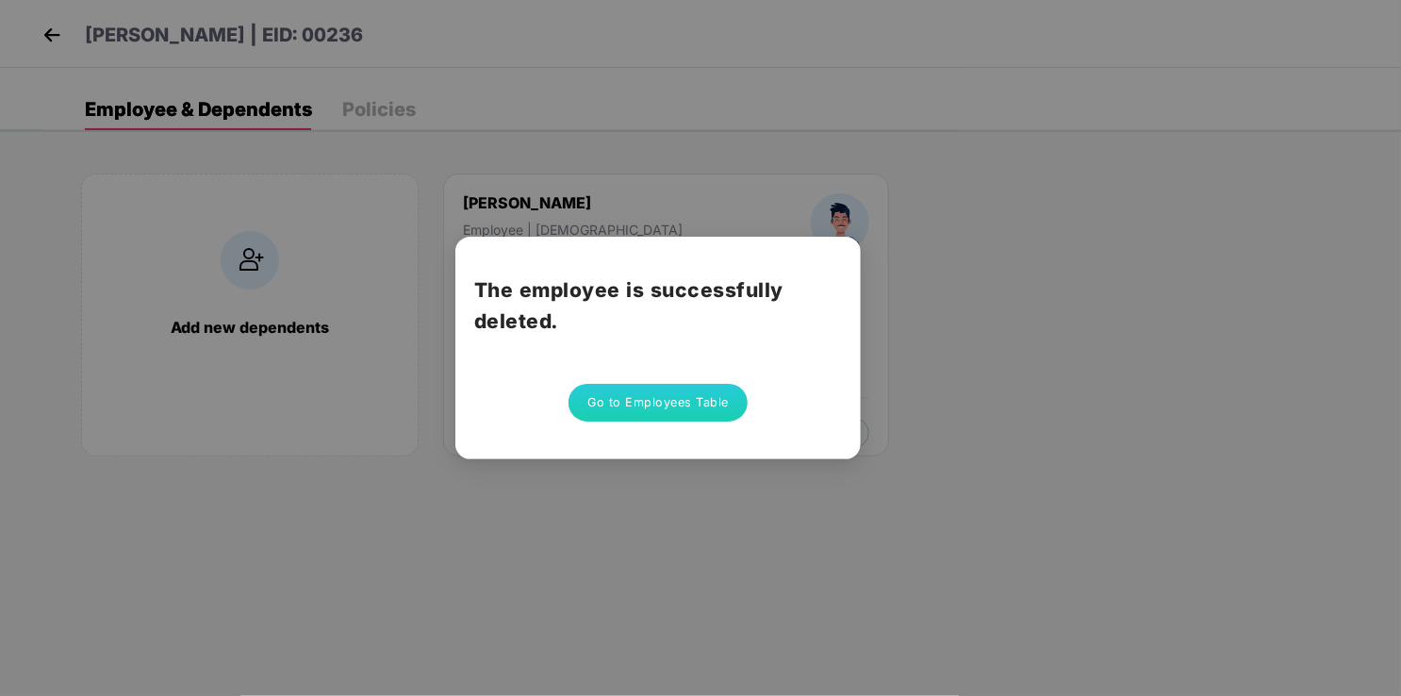
click at [747, 396] on div "Go to Employees Table" at bounding box center [658, 403] width 368 height 38
click at [679, 409] on button "Go to Employees Table" at bounding box center [658, 403] width 179 height 38
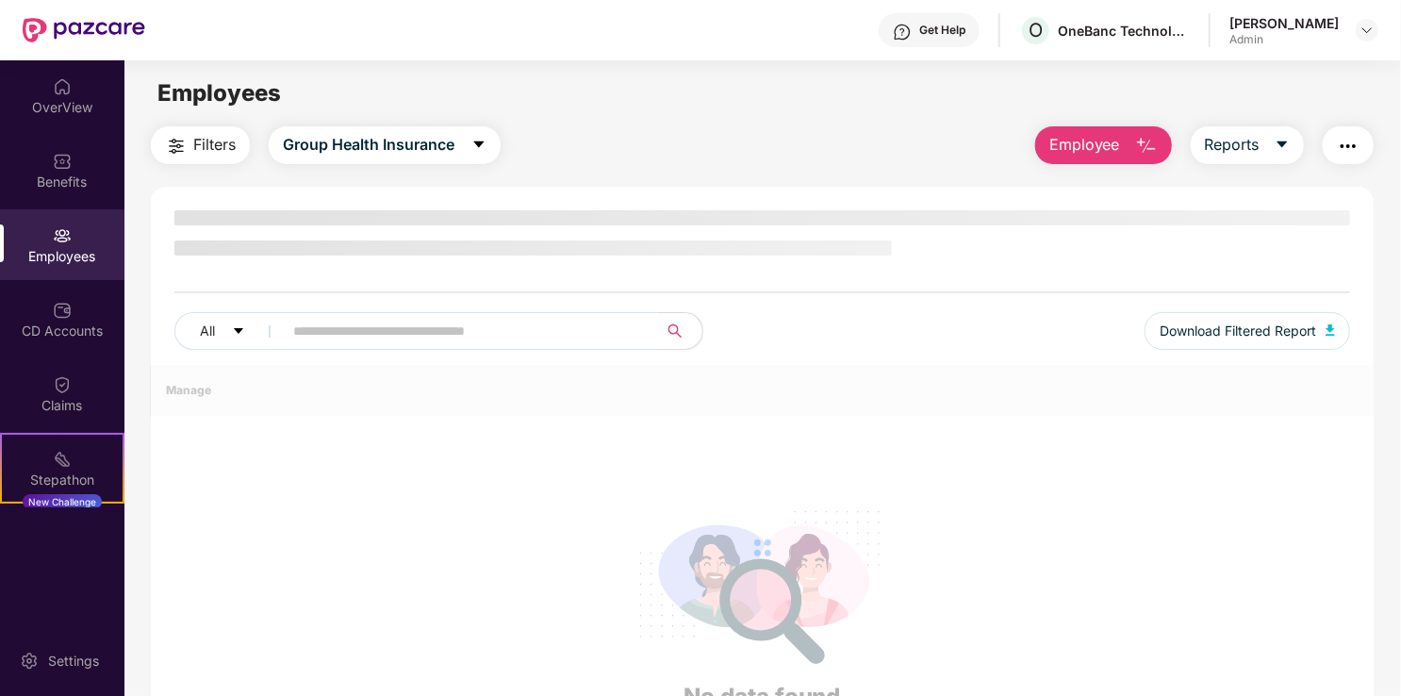
click at [335, 334] on span at bounding box center [464, 331] width 387 height 38
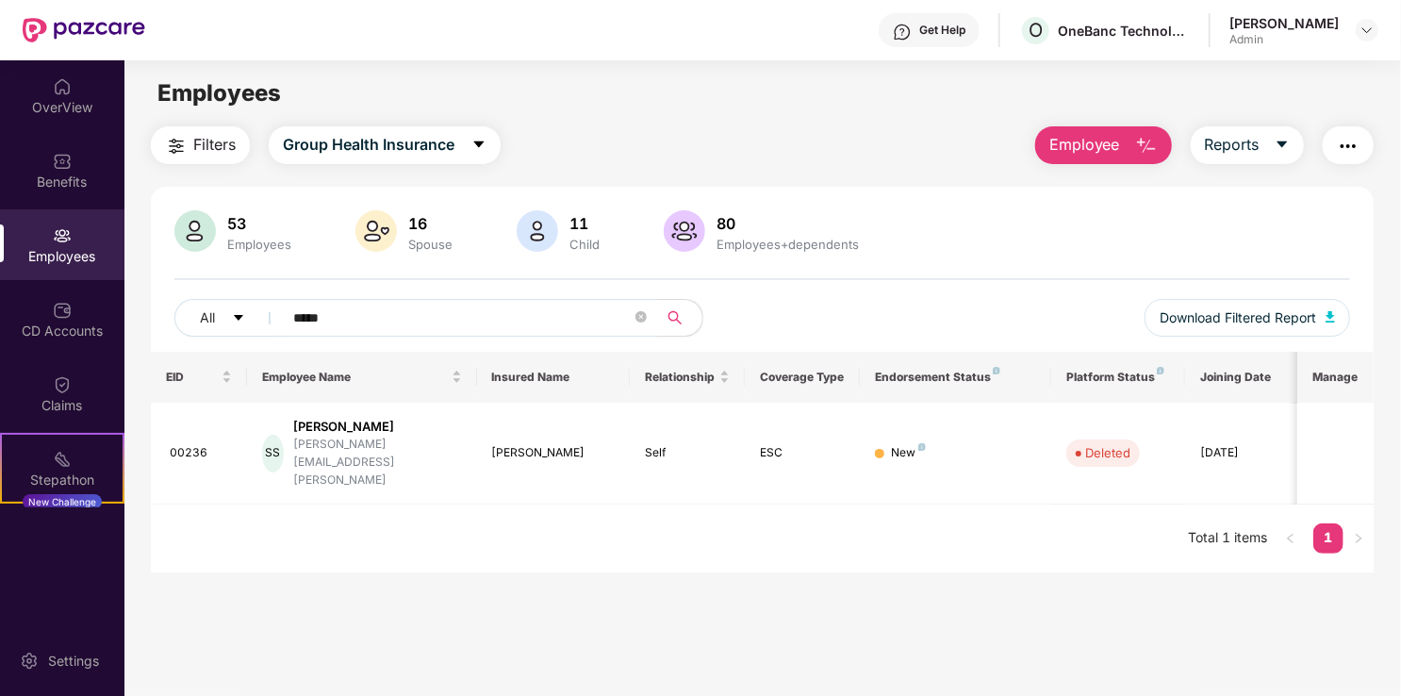
type input "*****"
